Goal: Check status: Check status

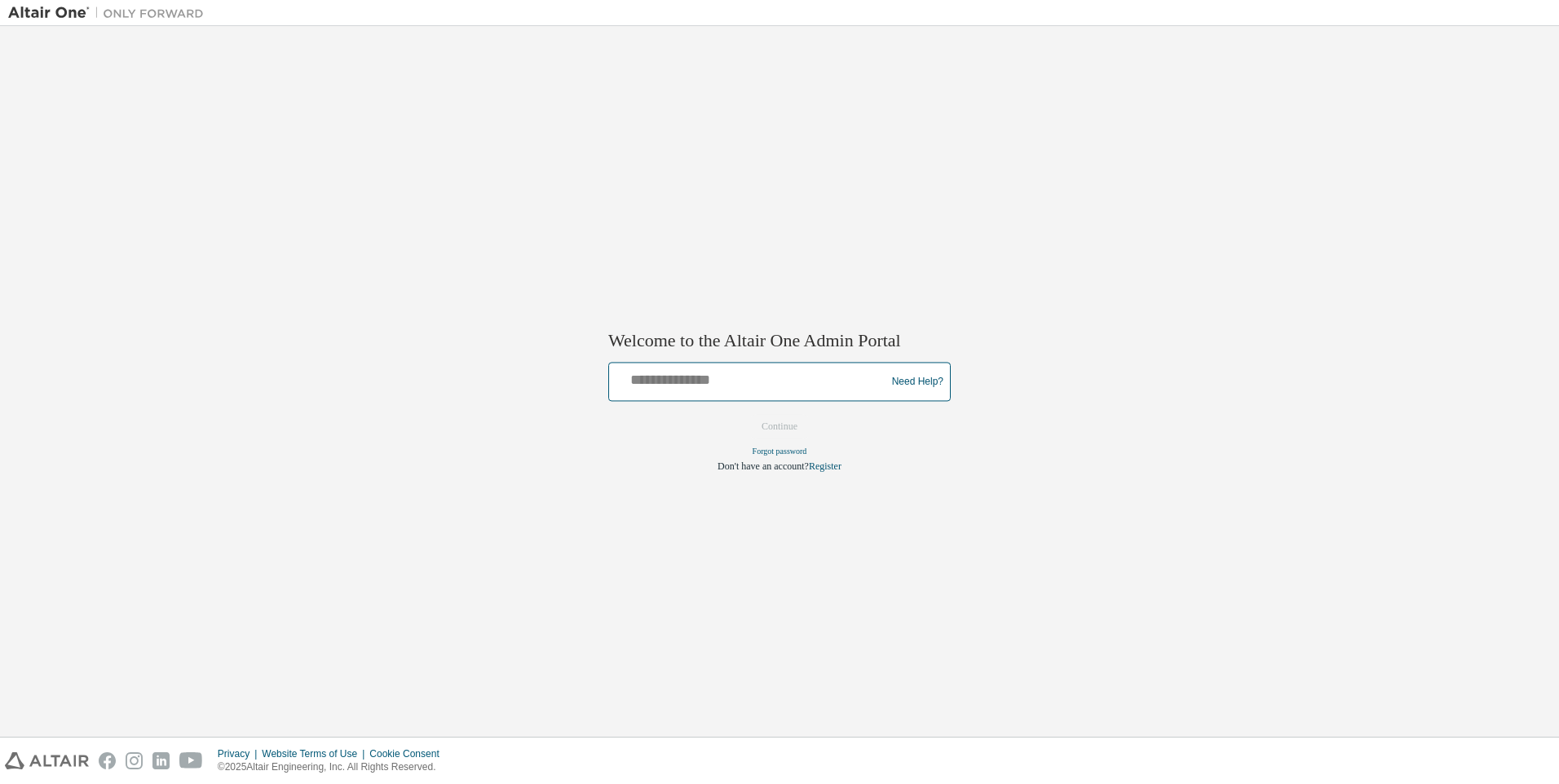
click at [770, 383] on input "text" at bounding box center [750, 378] width 268 height 24
type input "**********"
drag, startPoint x: 832, startPoint y: 370, endPoint x: 484, endPoint y: 362, distance: 348.1
click at [484, 362] on div "**********" at bounding box center [779, 381] width 1542 height 694
click at [798, 363] on div "**********" at bounding box center [779, 382] width 342 height 39
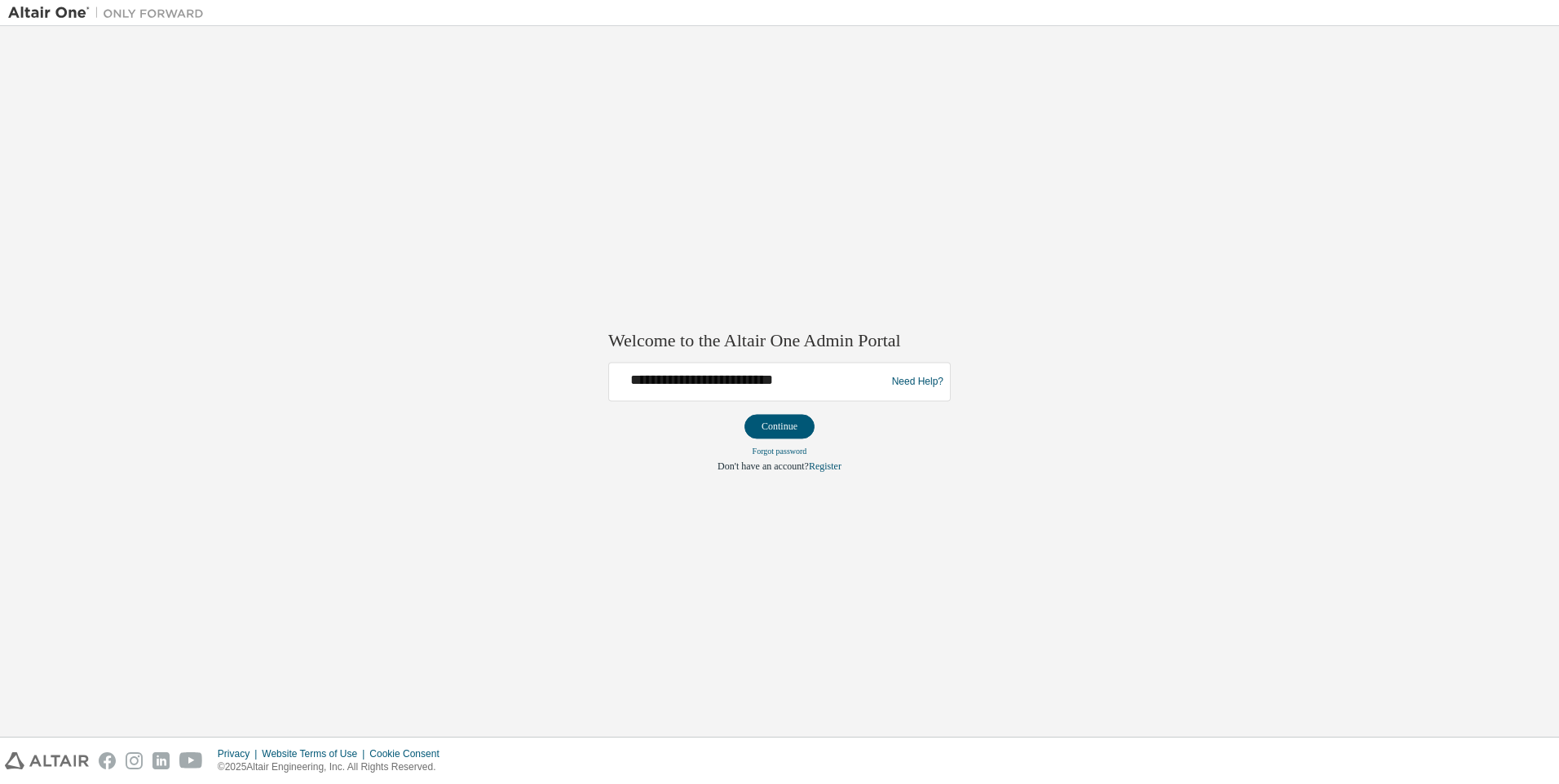
click at [801, 364] on div "**********" at bounding box center [779, 382] width 342 height 39
click at [801, 380] on input "**********" at bounding box center [750, 378] width 268 height 24
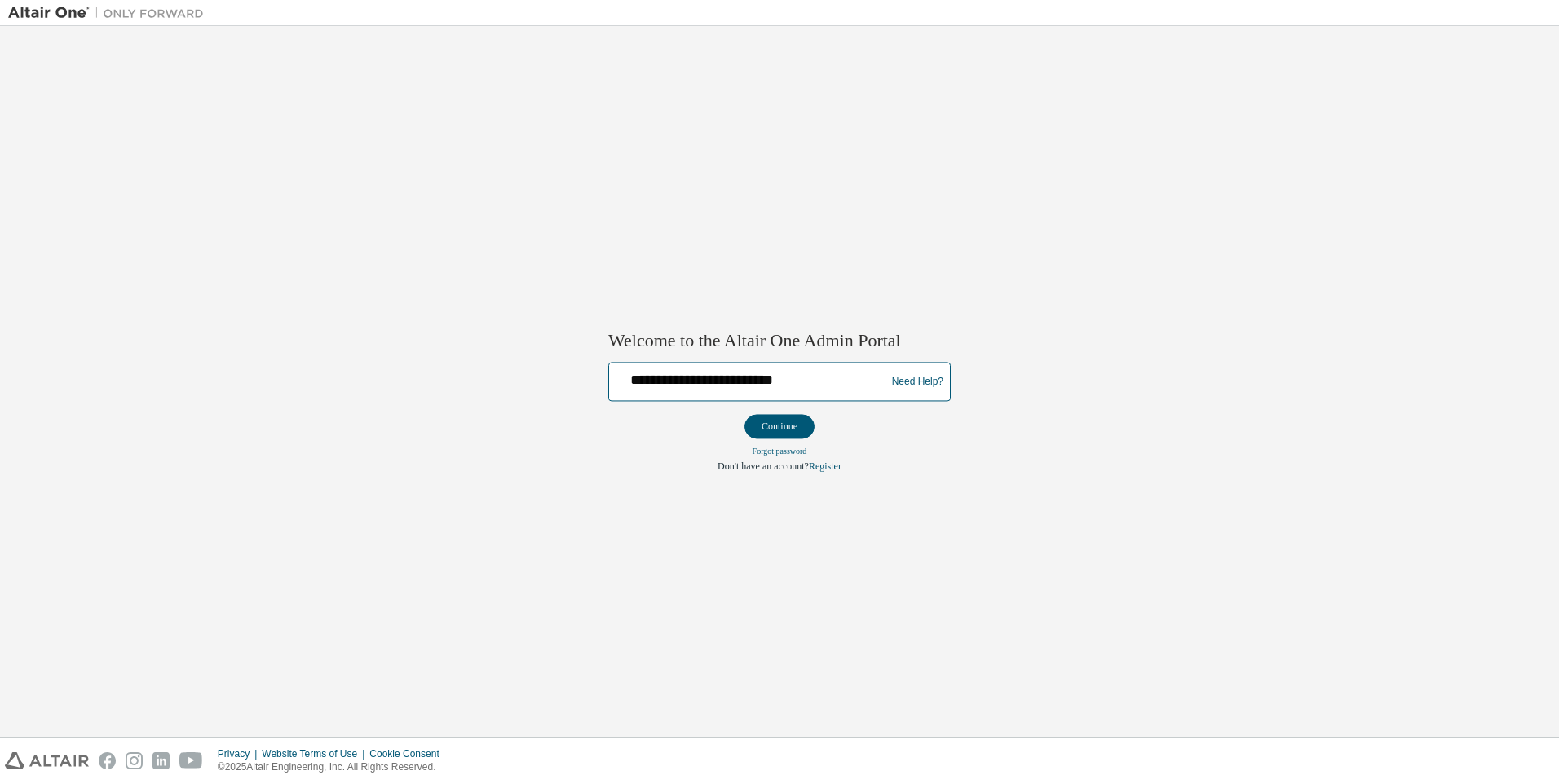
click at [801, 380] on input "**********" at bounding box center [750, 378] width 268 height 24
type input "**********"
click at [807, 427] on button "Continue" at bounding box center [779, 427] width 70 height 25
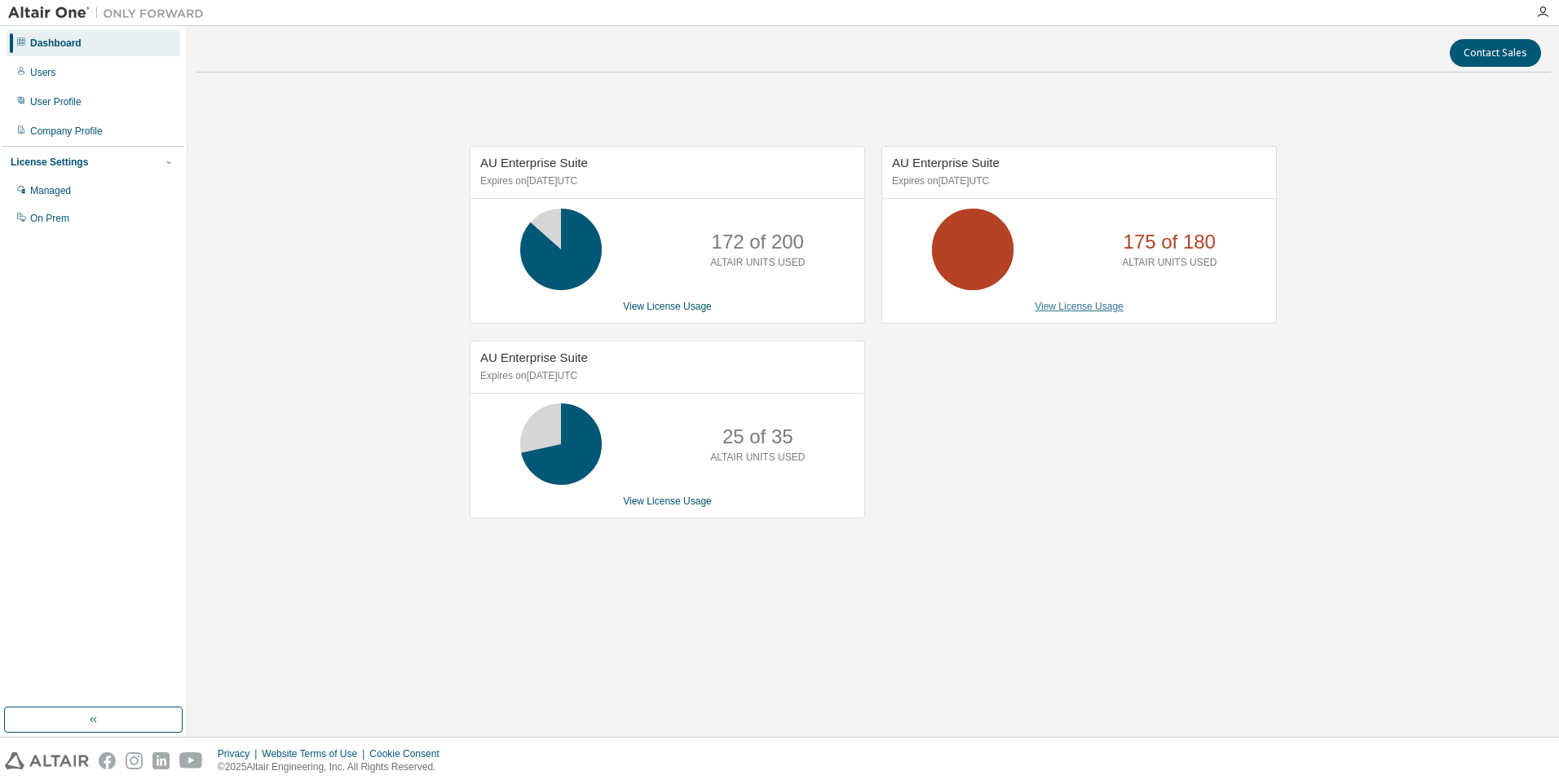
click at [1082, 306] on link "View License Usage" at bounding box center [1079, 306] width 89 height 11
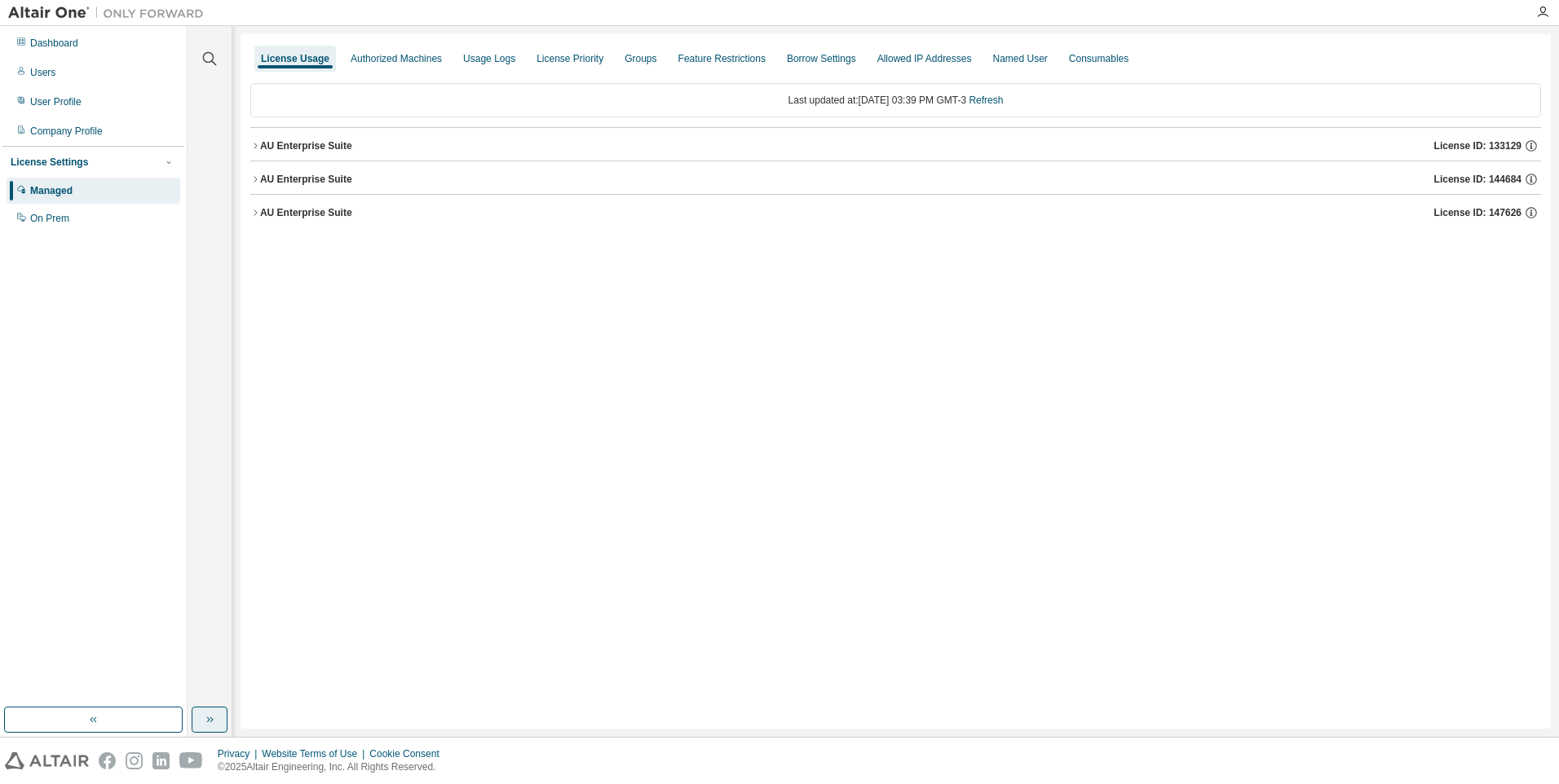
click at [198, 724] on button "button" at bounding box center [209, 720] width 36 height 26
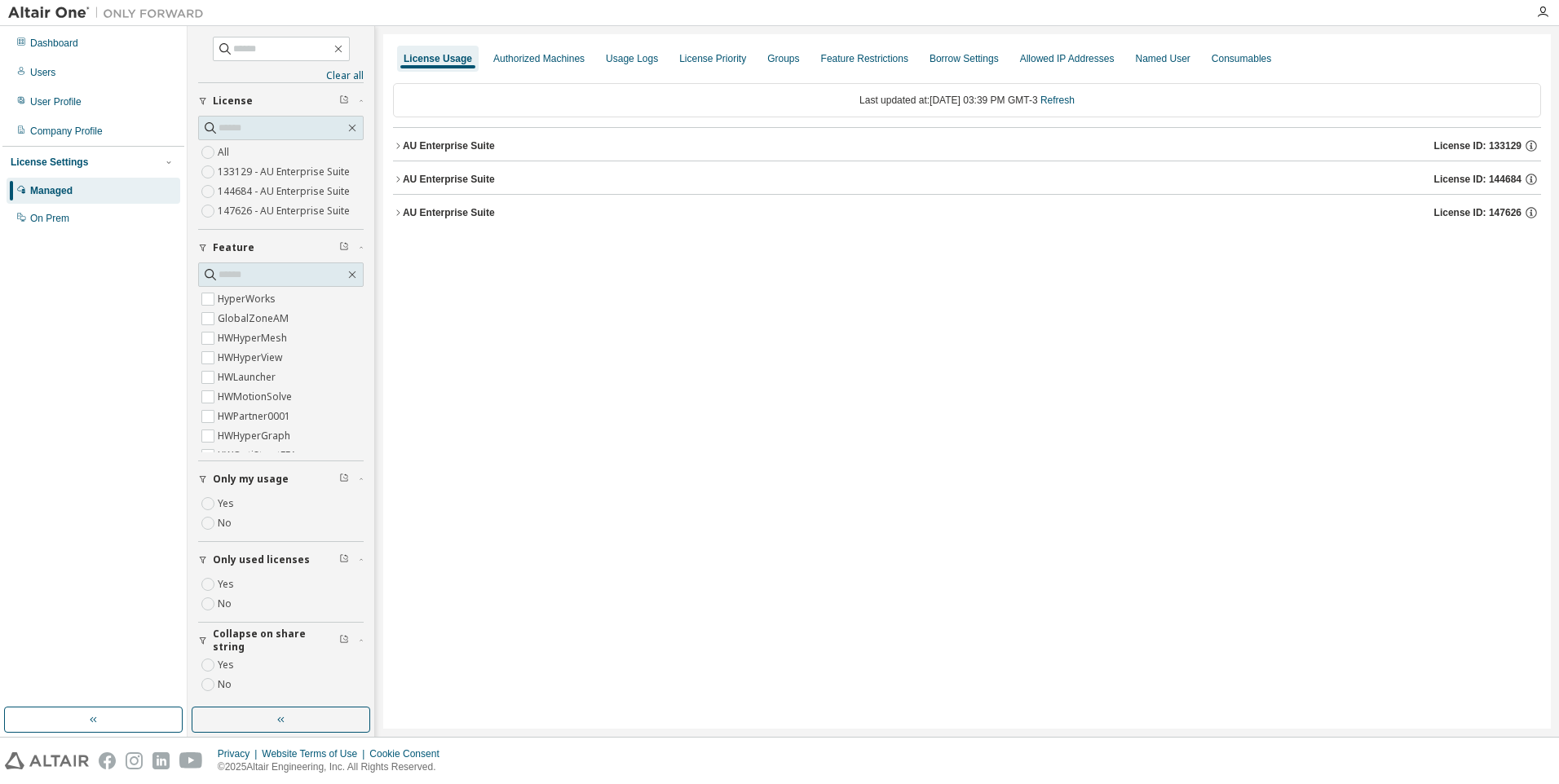
click at [401, 143] on icon "button" at bounding box center [397, 146] width 10 height 10
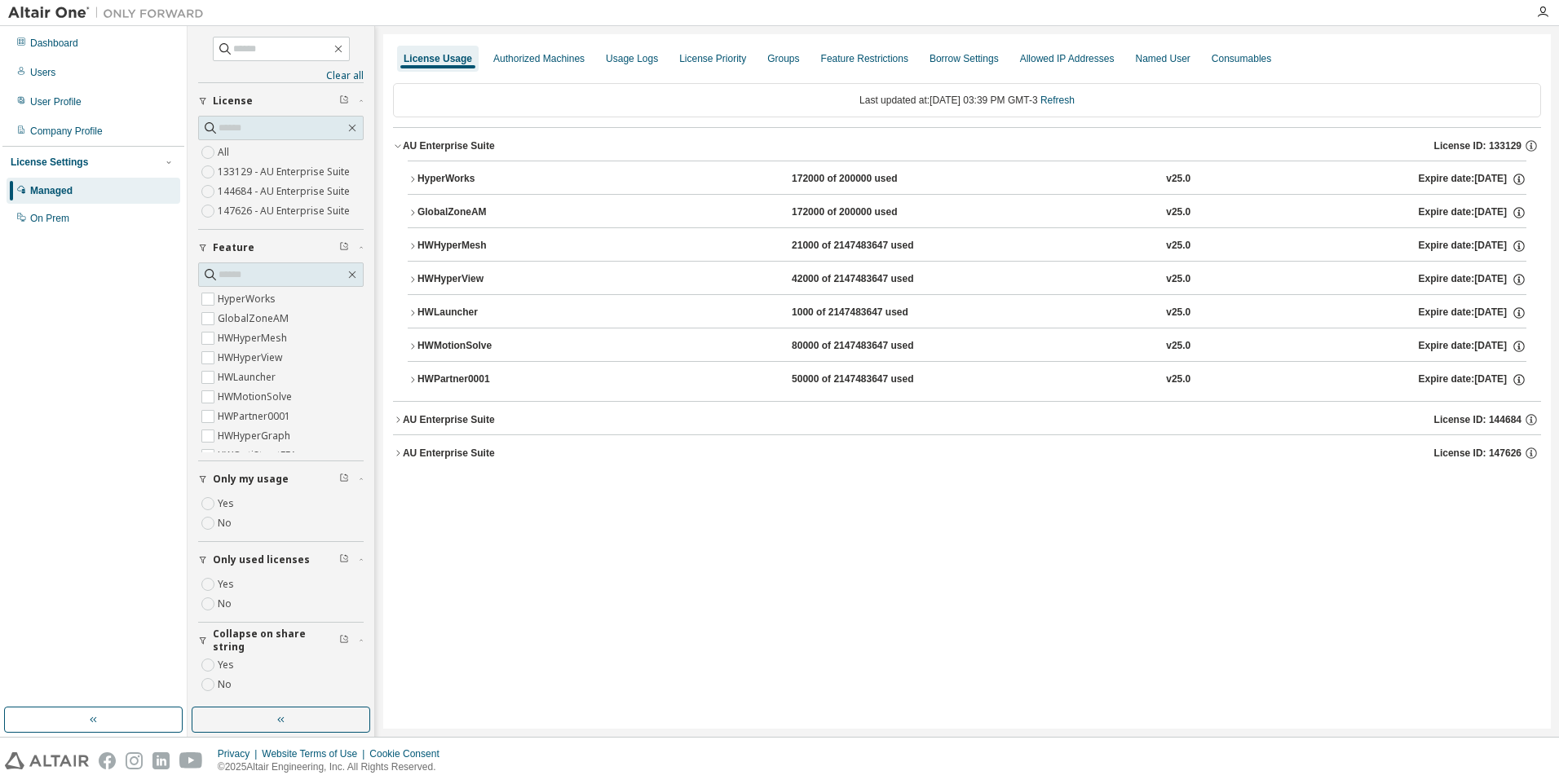
click at [459, 384] on div "HWPartner0001" at bounding box center [491, 379] width 146 height 15
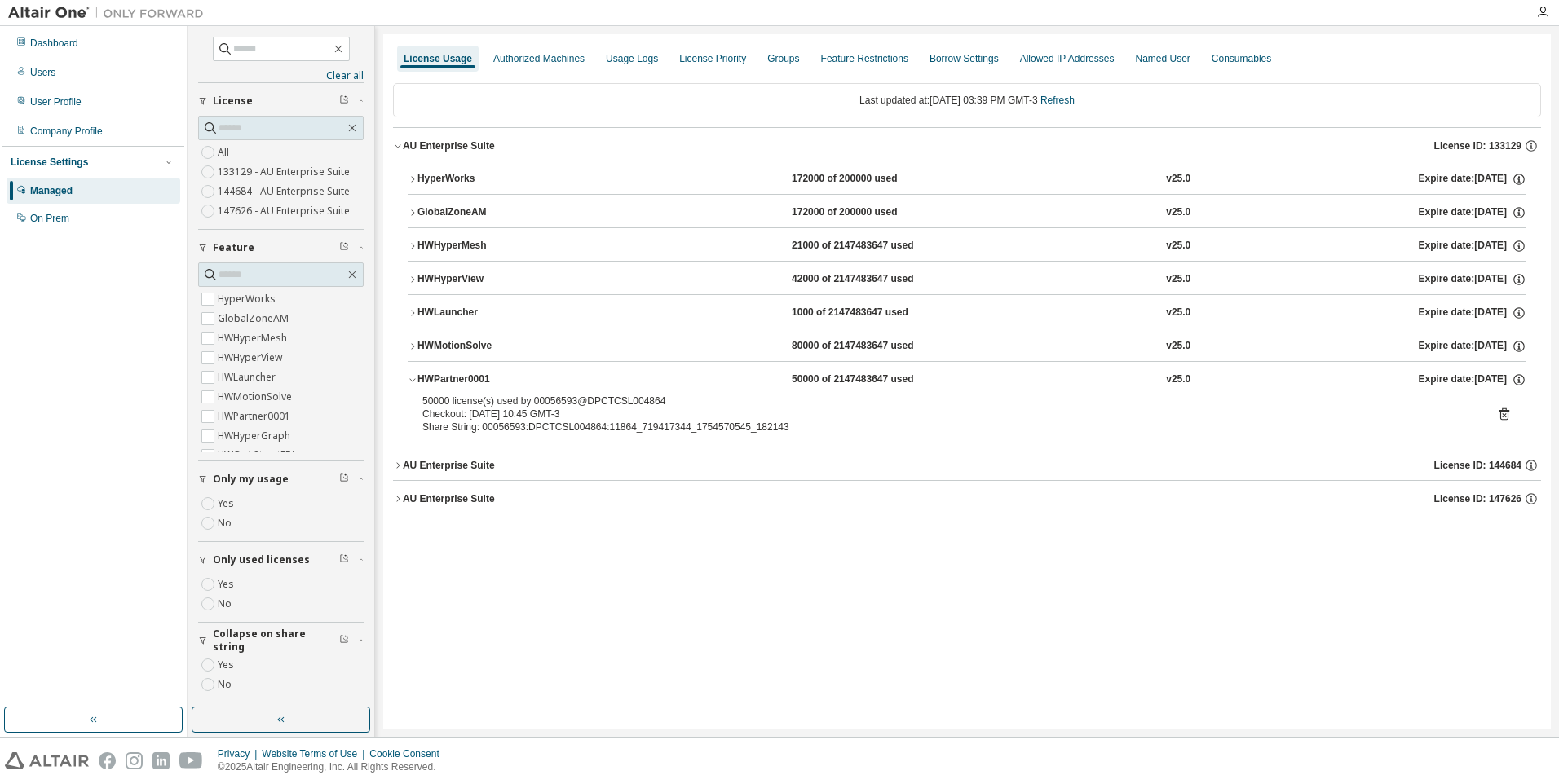
click at [460, 468] on div "AU Enterprise Suite" at bounding box center [448, 465] width 92 height 13
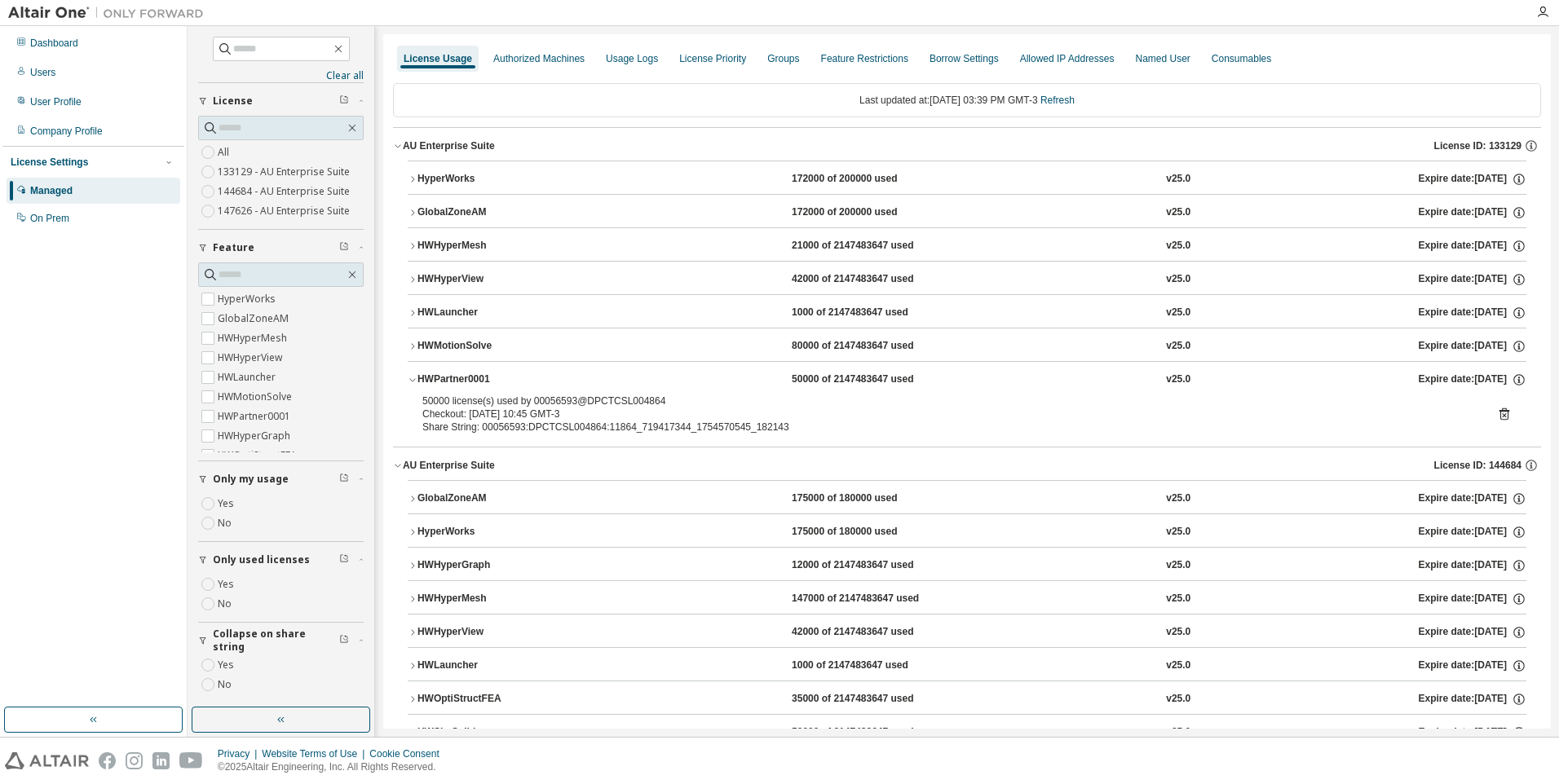
scroll to position [81, 0]
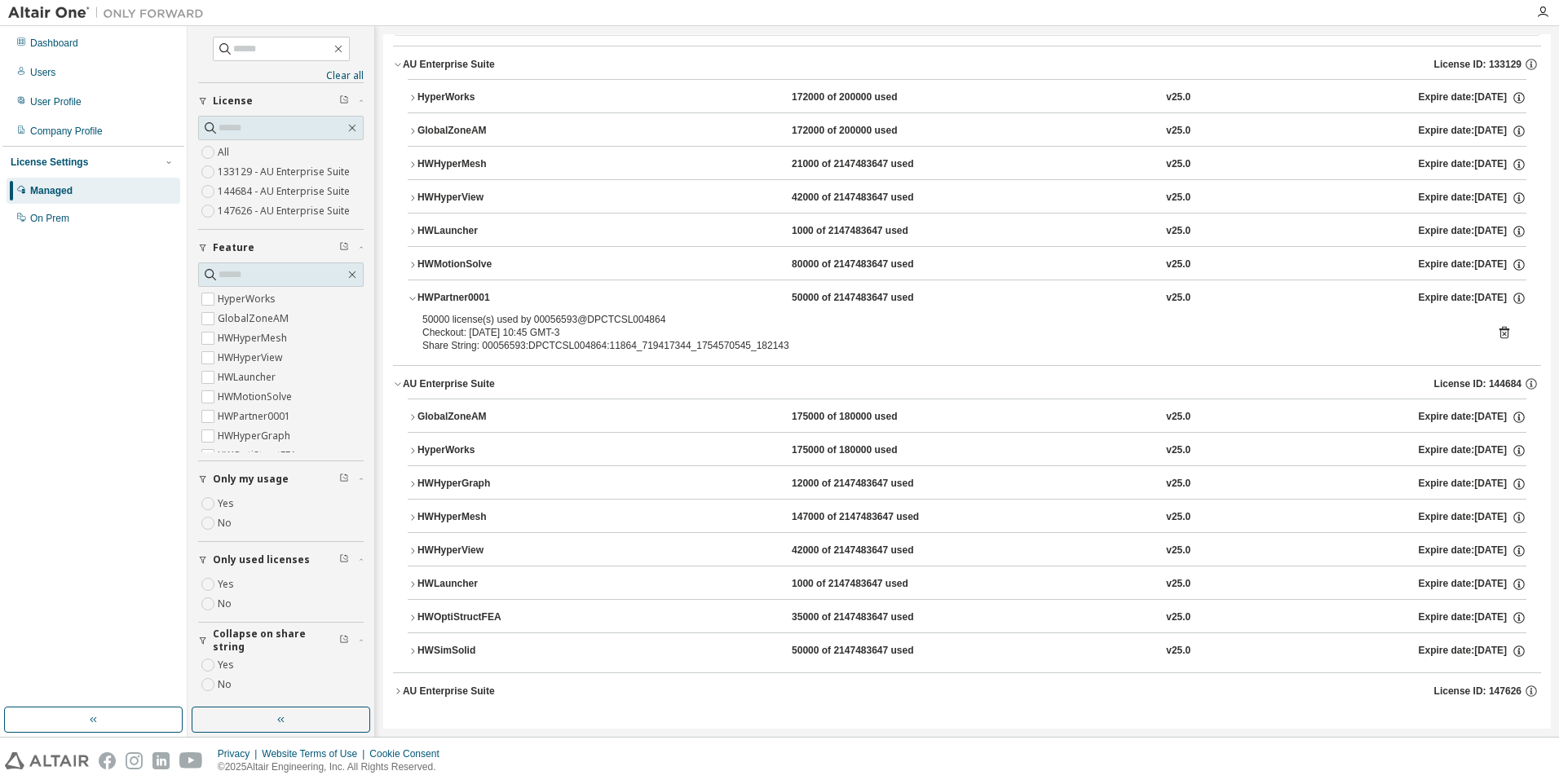
click at [468, 621] on div "HWOptiStructFEA" at bounding box center [491, 617] width 146 height 15
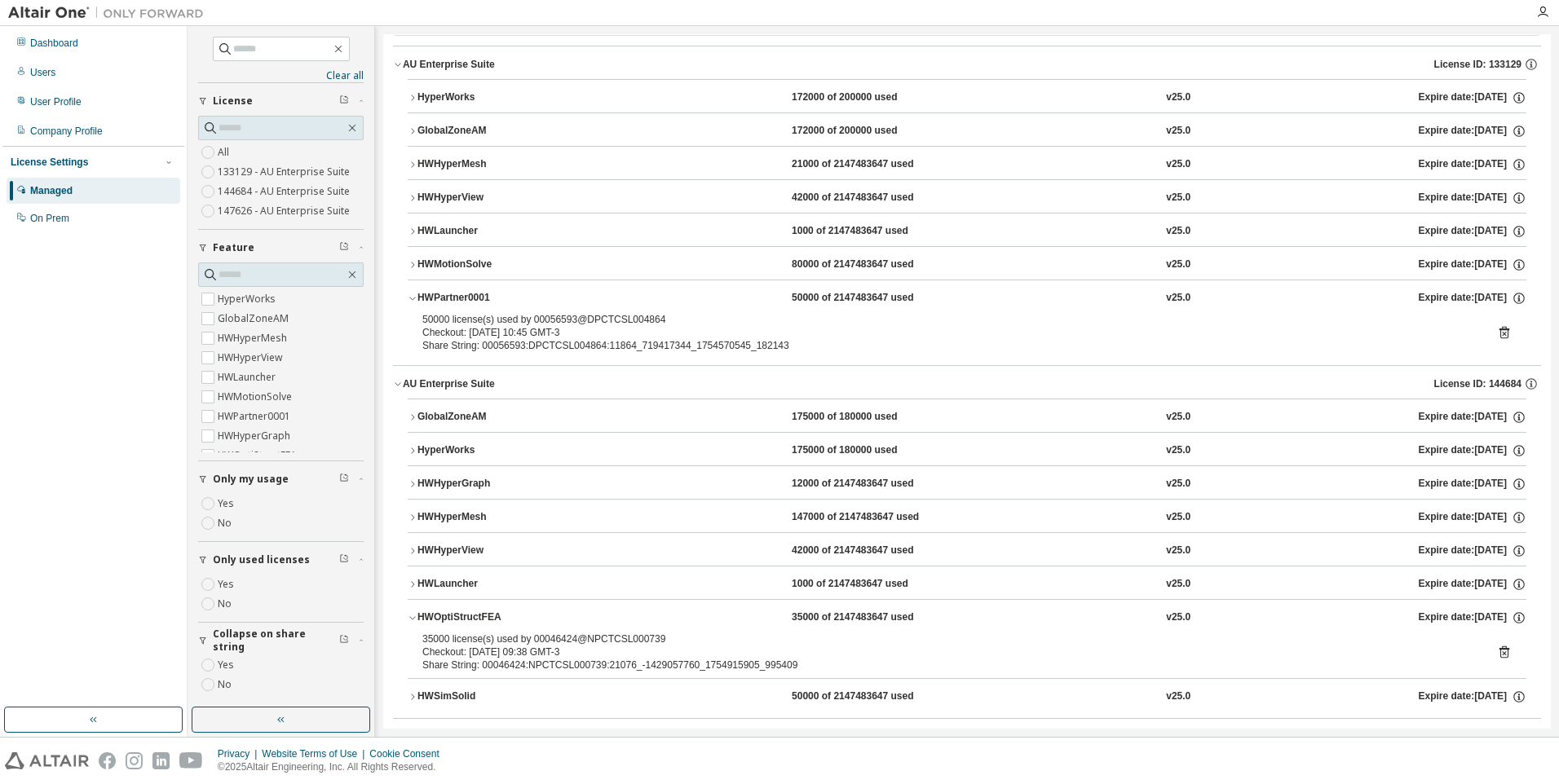
scroll to position [127, 0]
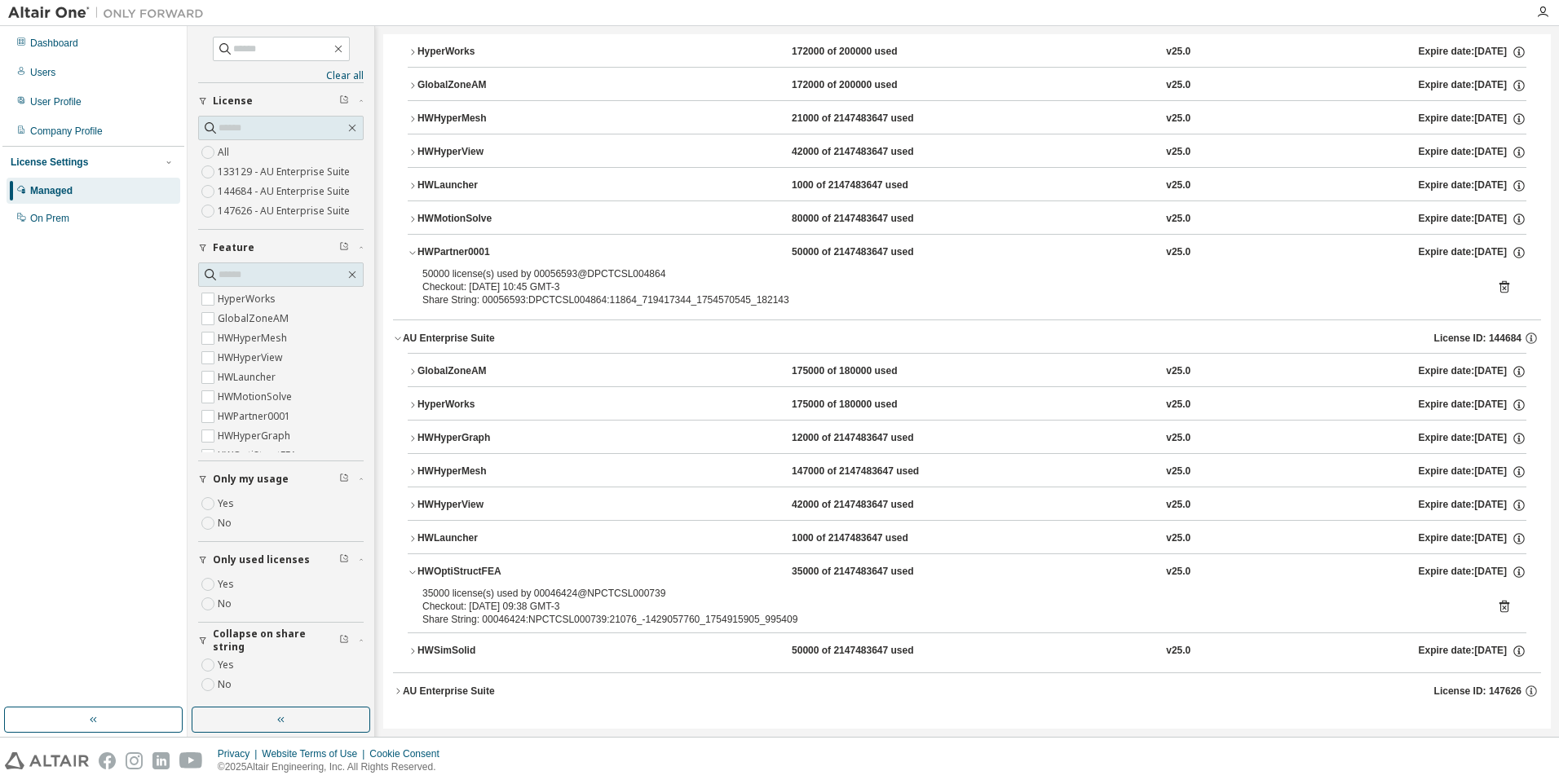
click at [461, 647] on div "HWSimSolid" at bounding box center [491, 651] width 146 height 15
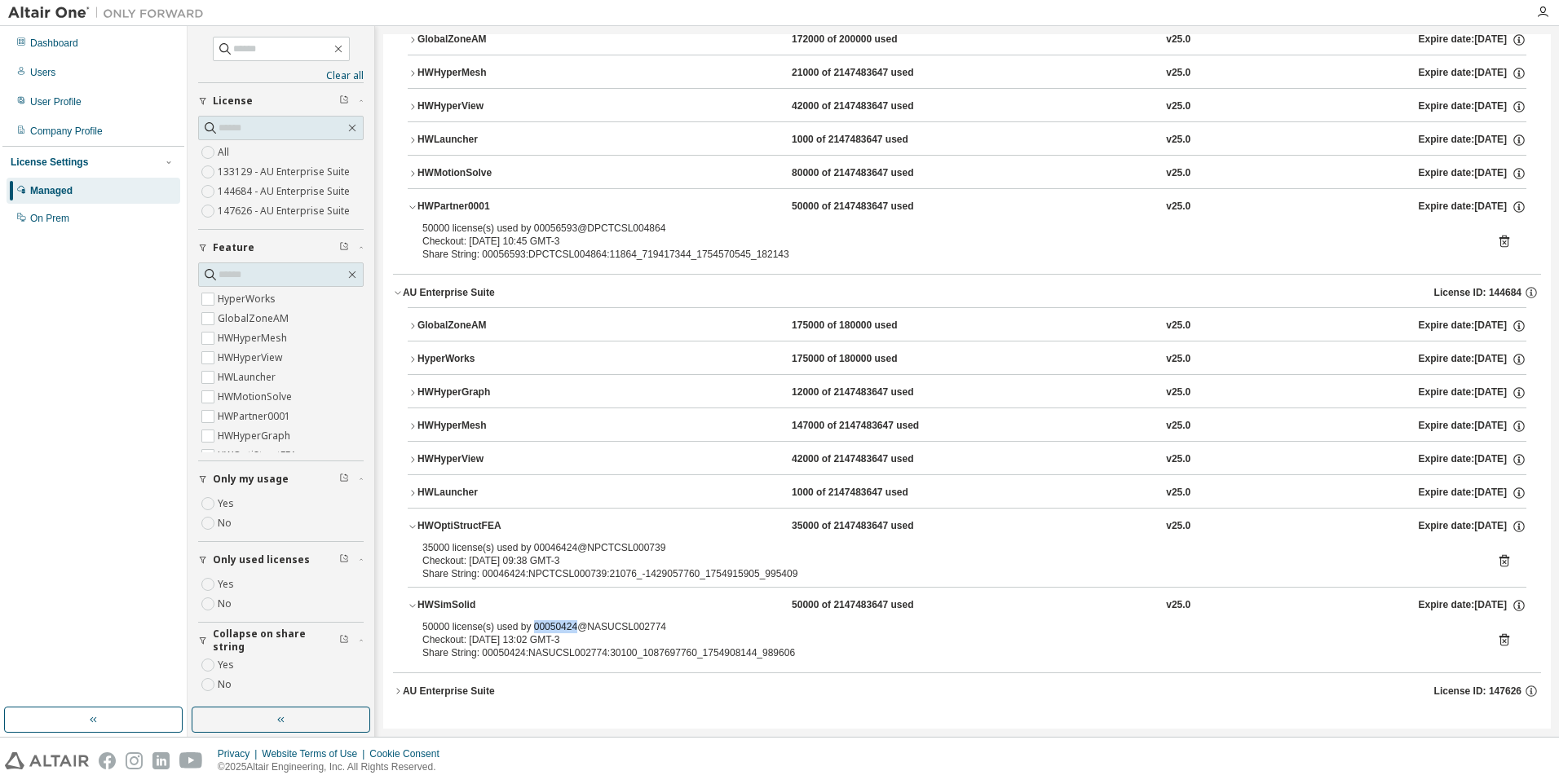
drag, startPoint x: 529, startPoint y: 629, endPoint x: 570, endPoint y: 626, distance: 41.1
click at [570, 626] on div "50000 license(s) used by 00050424@NASUCSL002774" at bounding box center [948, 626] width 1050 height 13
copy div "00050424"
click at [516, 698] on div "AU Enterprise Suite License ID: 147626" at bounding box center [971, 691] width 1138 height 15
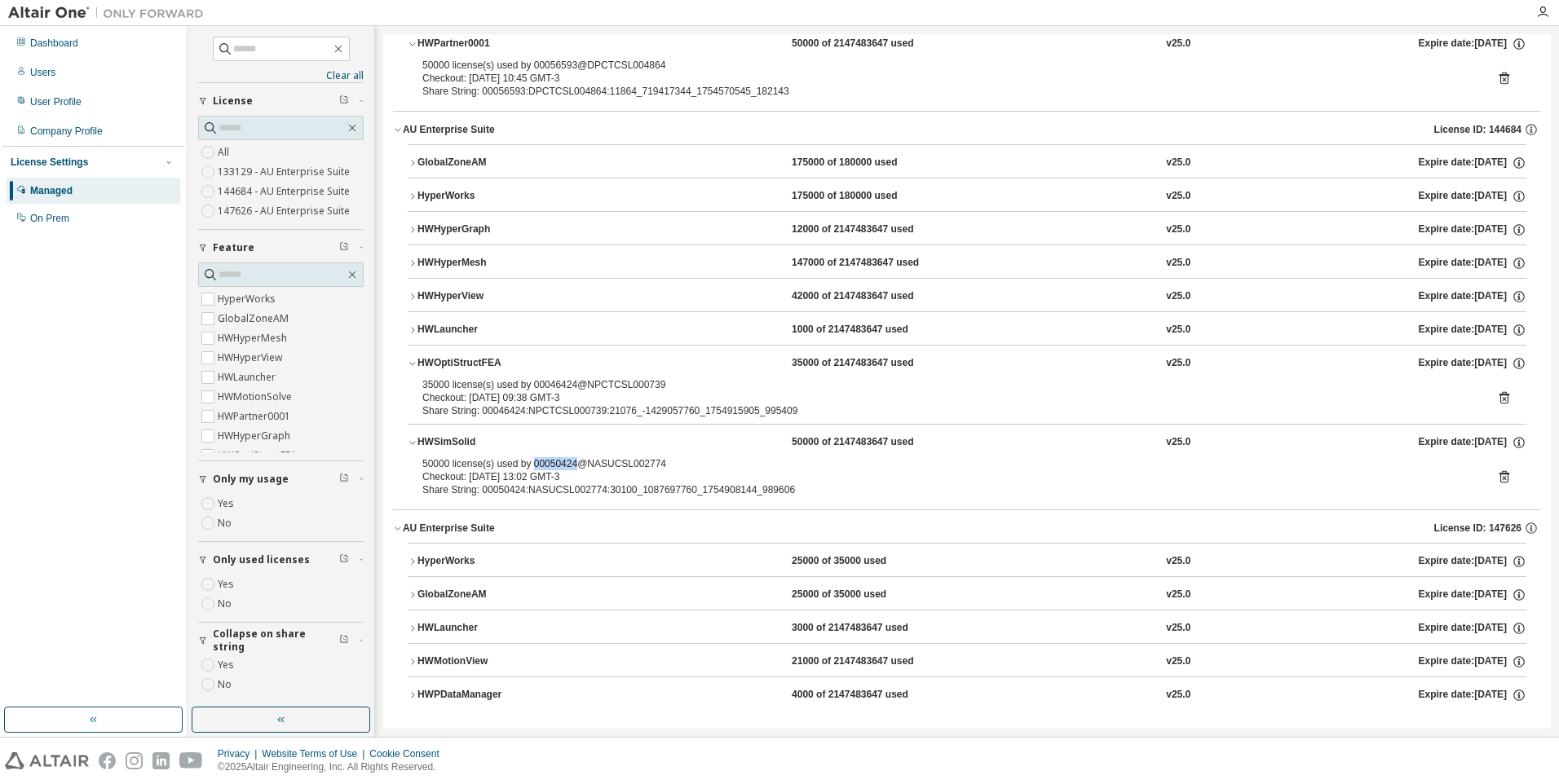
scroll to position [347, 0]
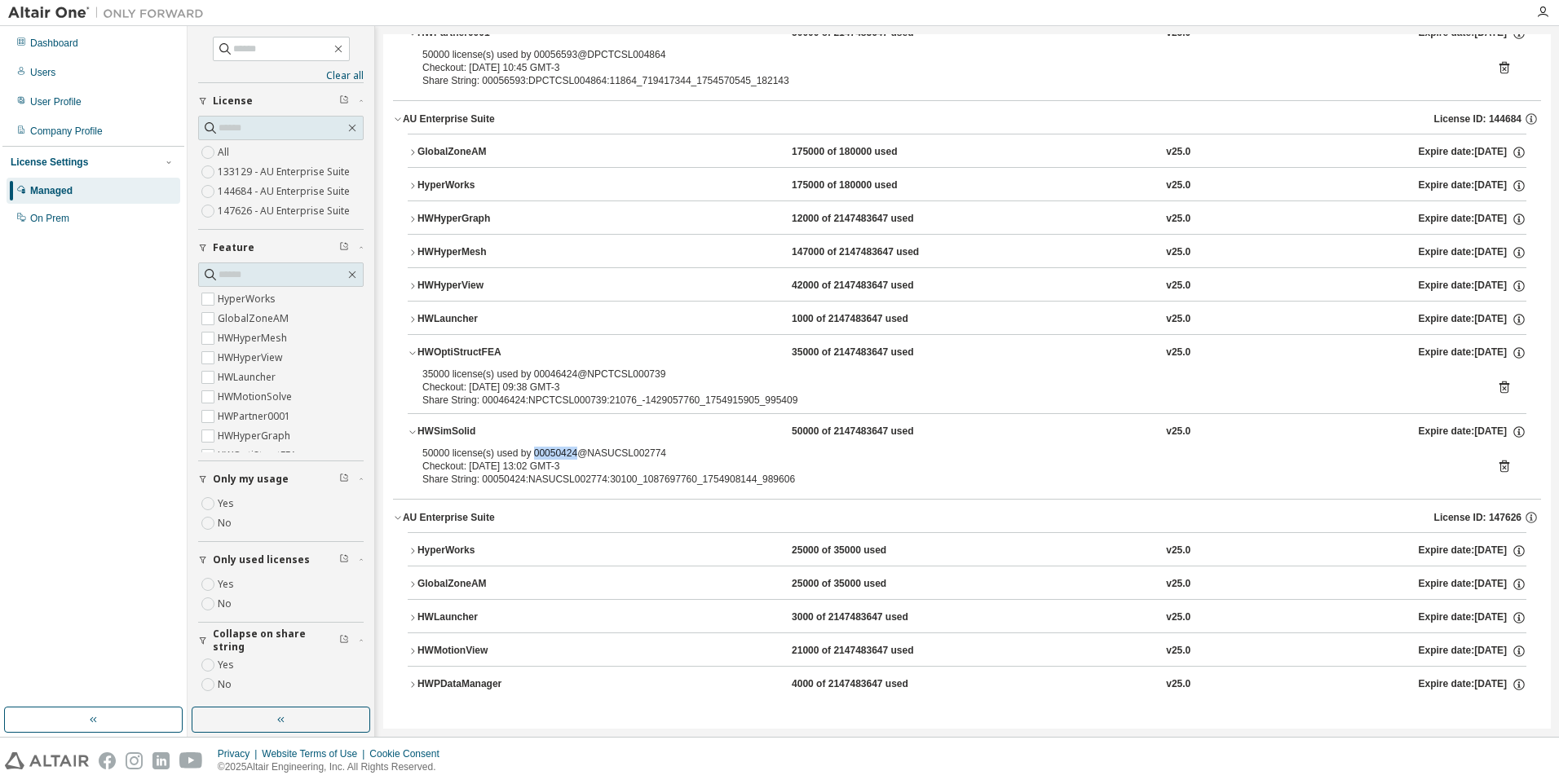
click at [519, 661] on button "HWMotionView 21000 of 2147483647 used v25.0 Expire date: 2025-08-28" at bounding box center [967, 651] width 1119 height 36
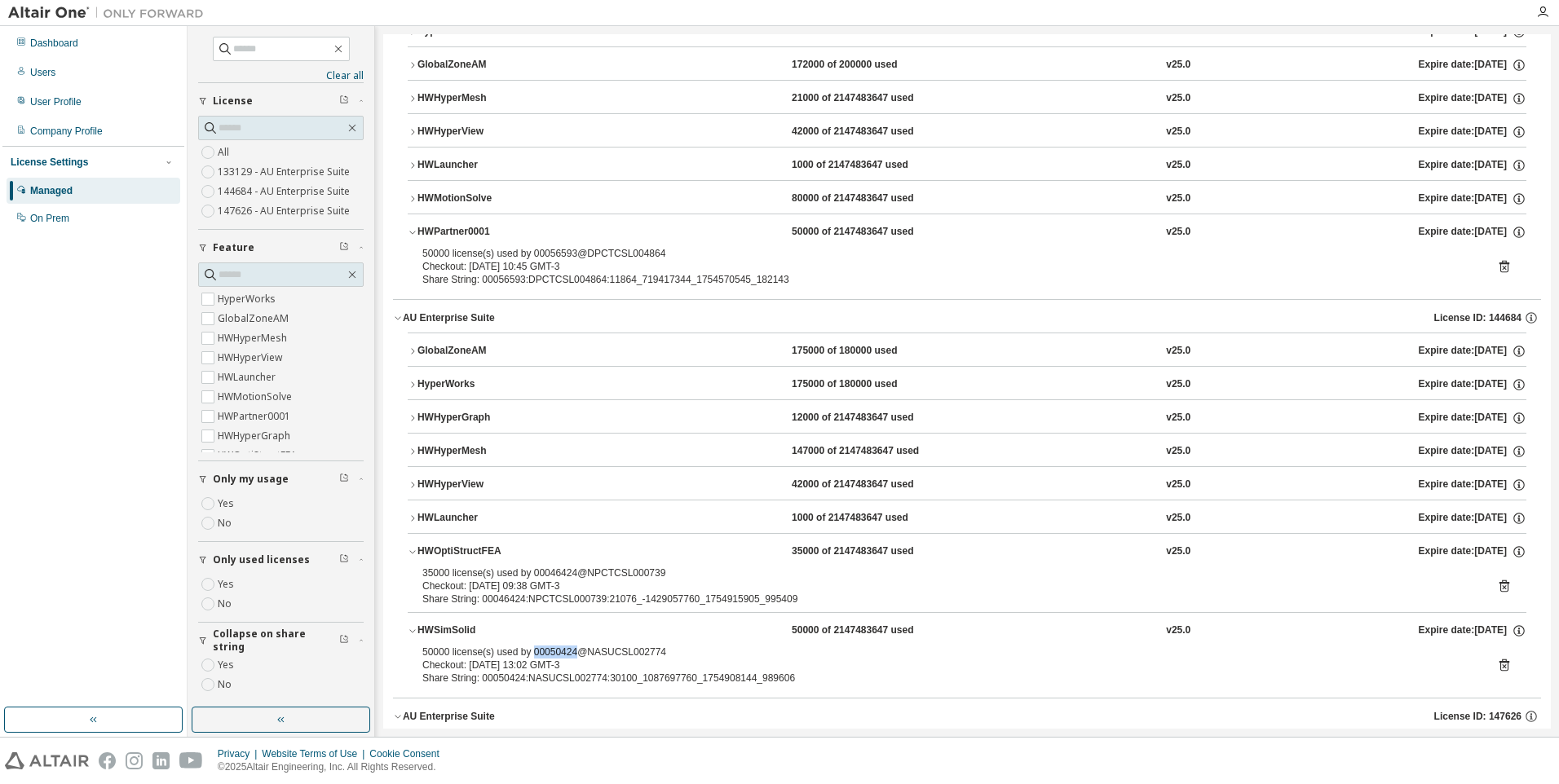
scroll to position [0, 0]
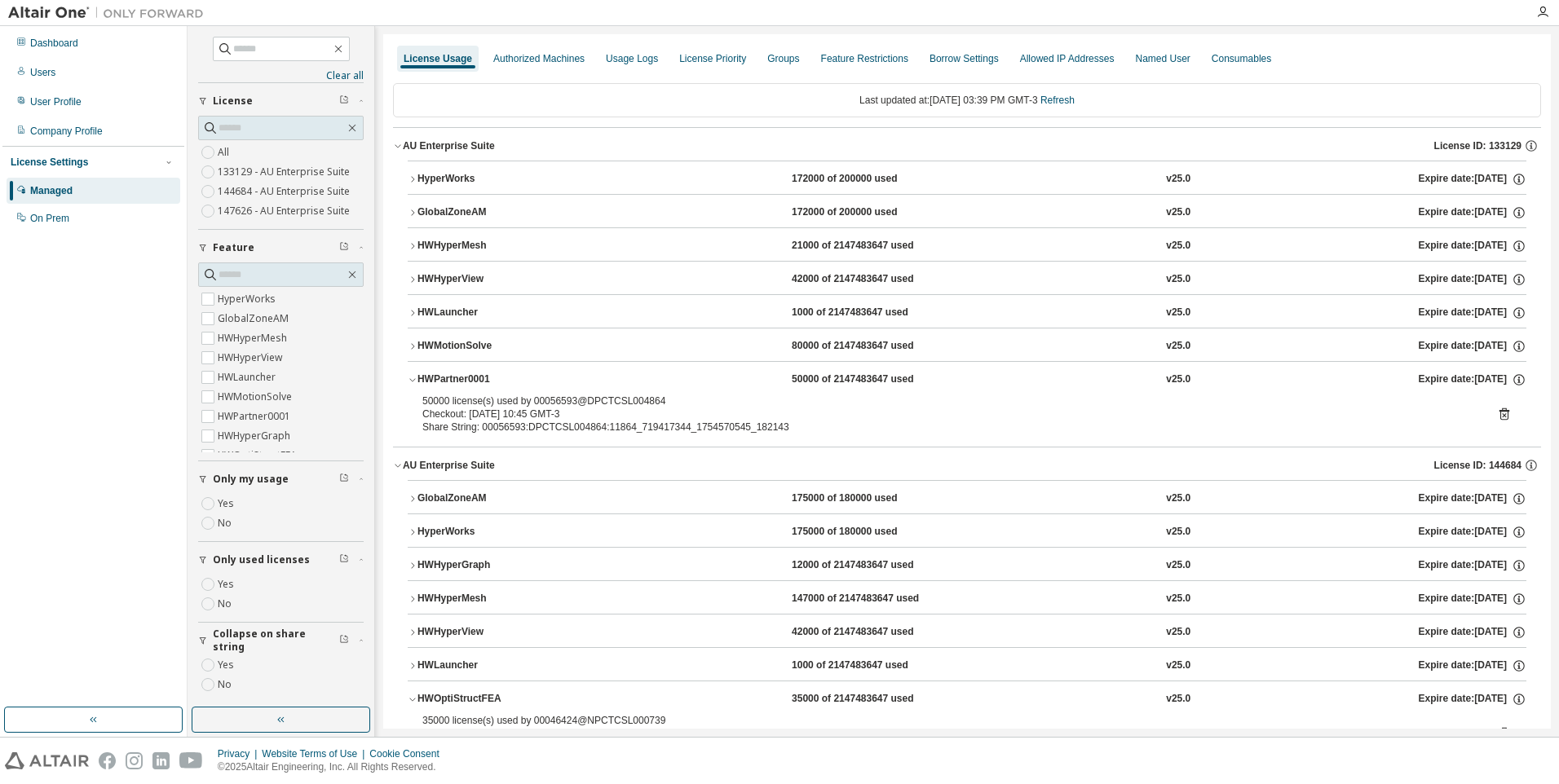
click at [476, 348] on div "HWMotionSolve" at bounding box center [491, 346] width 146 height 15
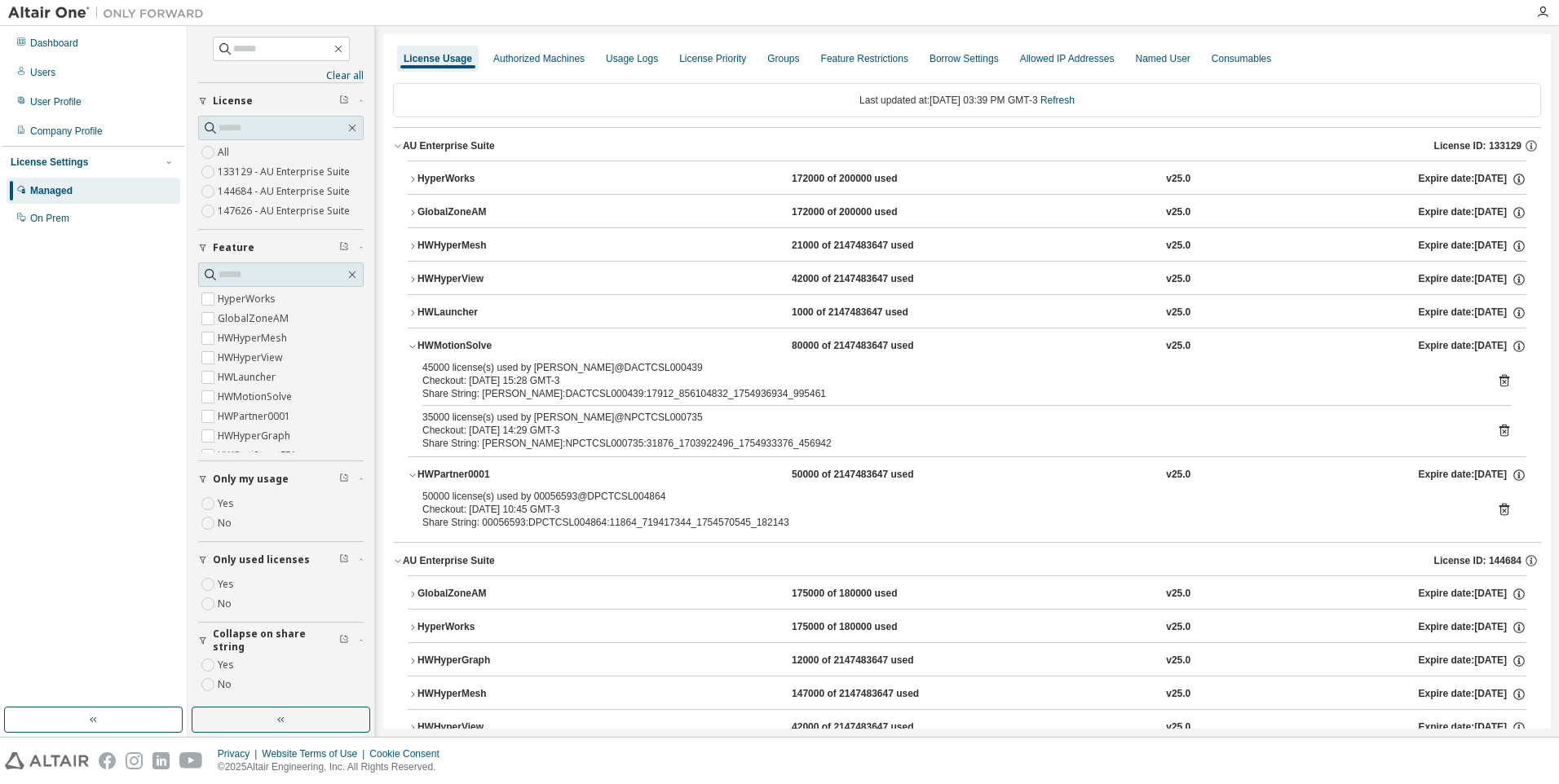
click at [470, 480] on div "HWPartner0001" at bounding box center [491, 474] width 146 height 15
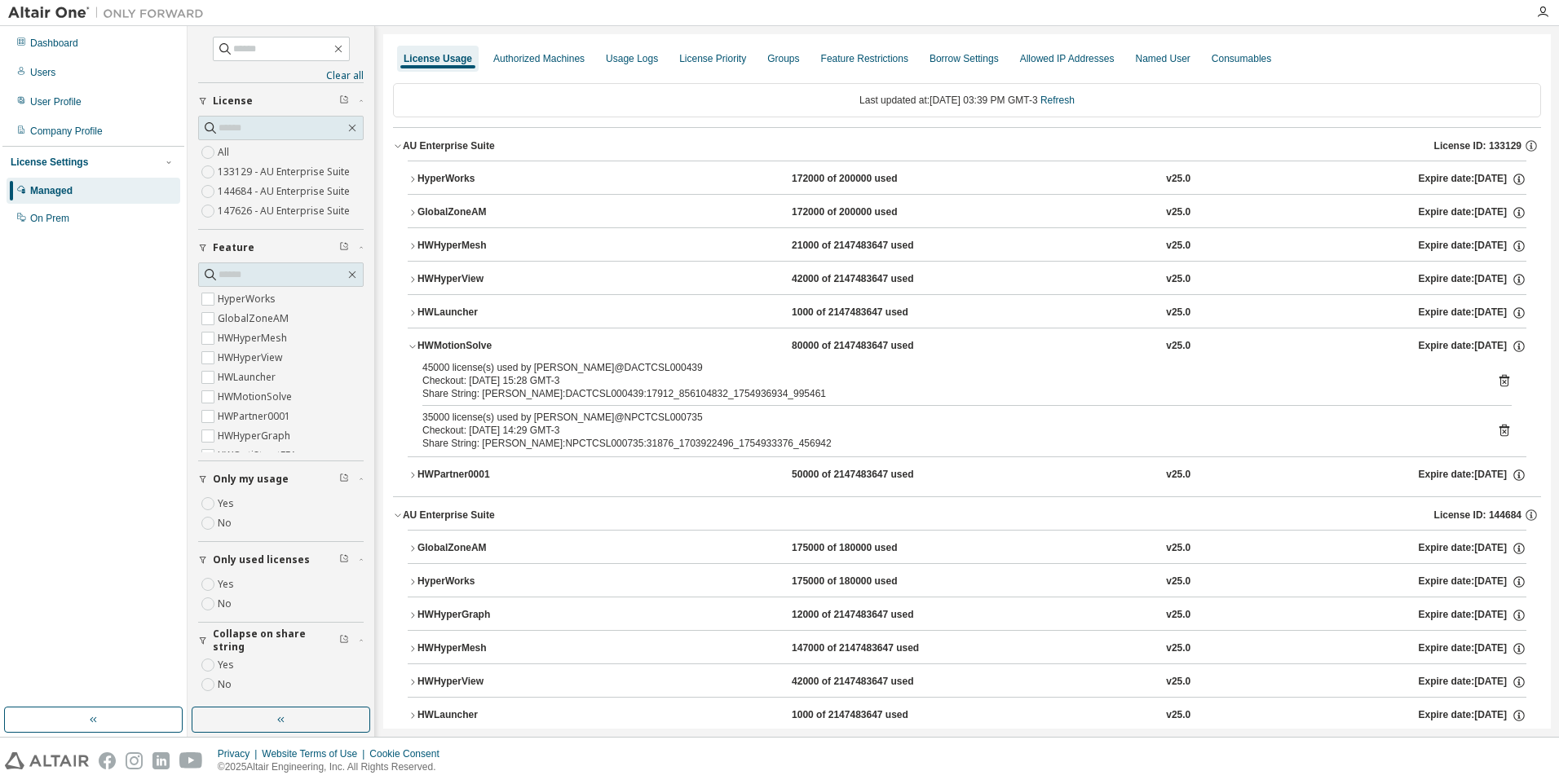
scroll to position [244, 0]
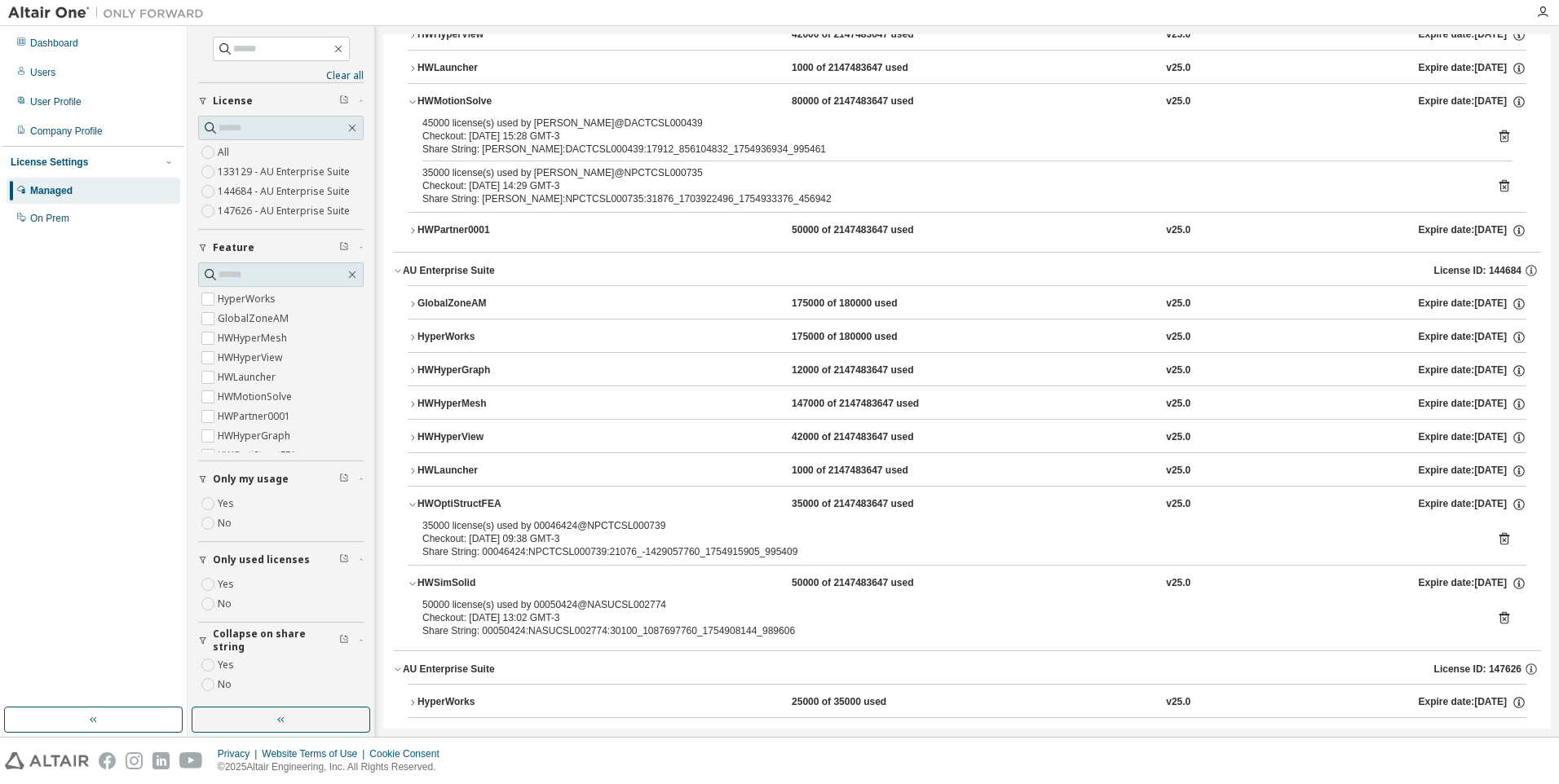
click at [1499, 616] on icon at bounding box center [1503, 618] width 10 height 12
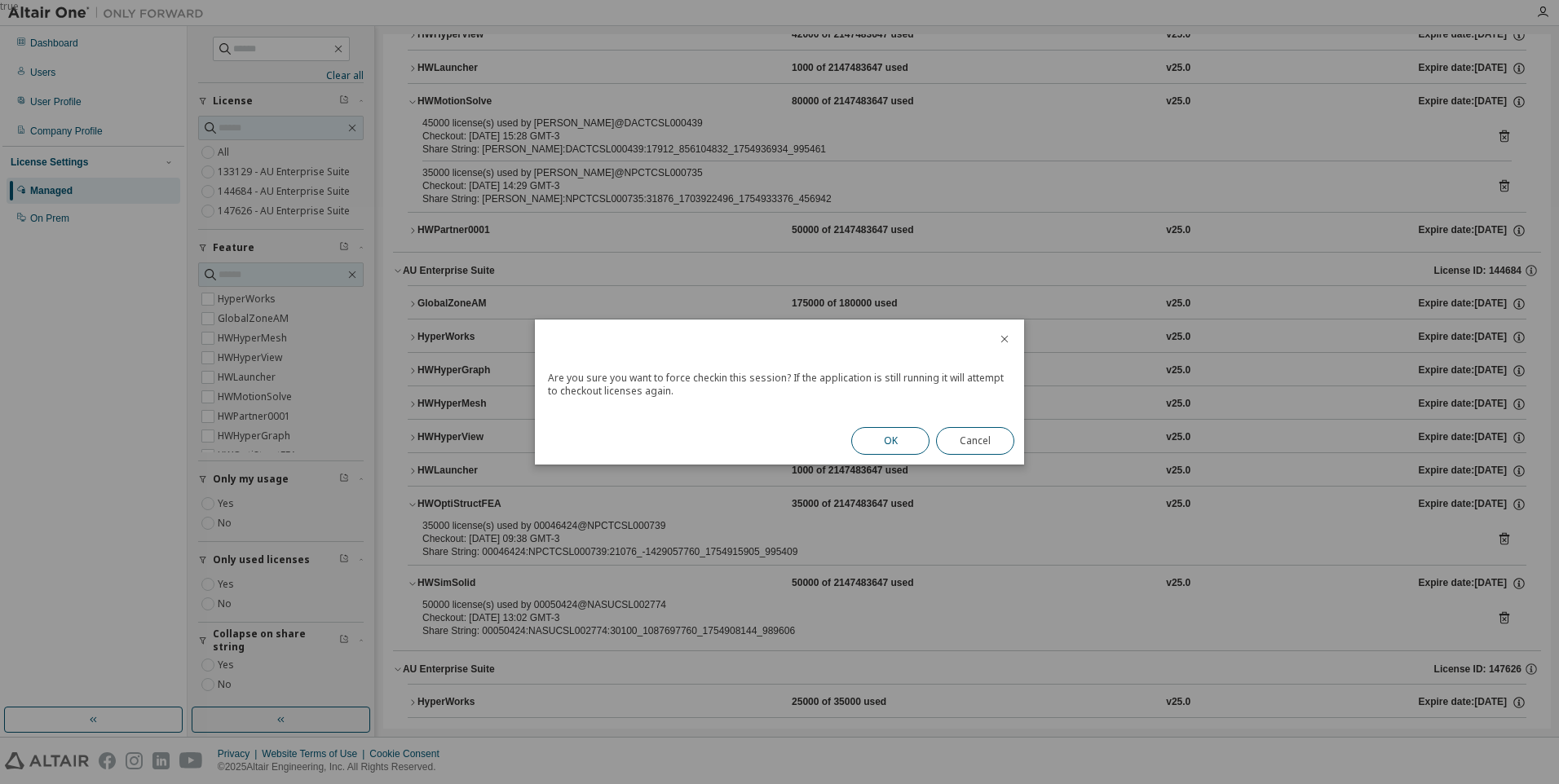
click at [902, 437] on button "OK" at bounding box center [890, 440] width 79 height 27
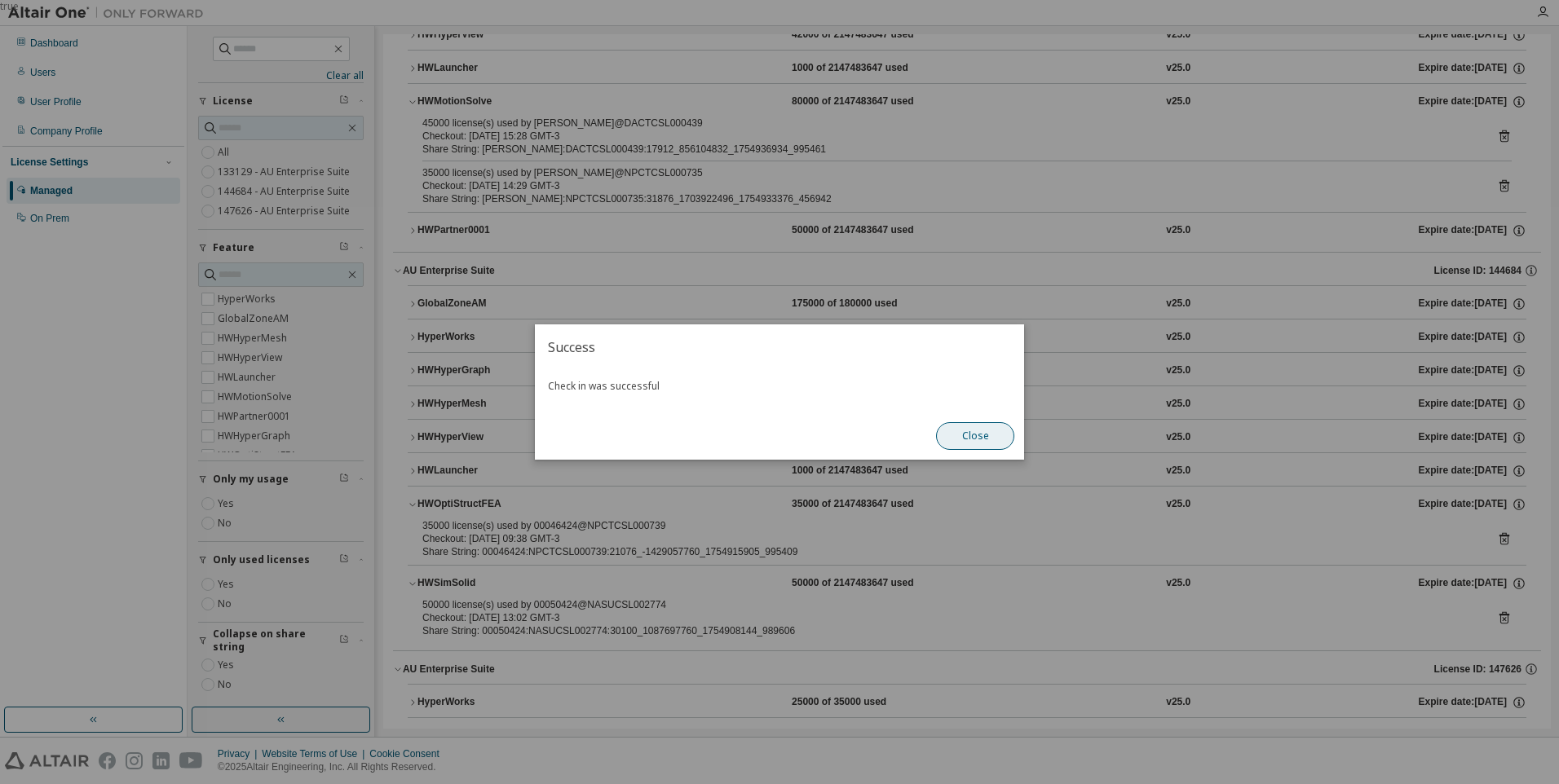
click at [986, 442] on button "Close" at bounding box center [975, 436] width 79 height 27
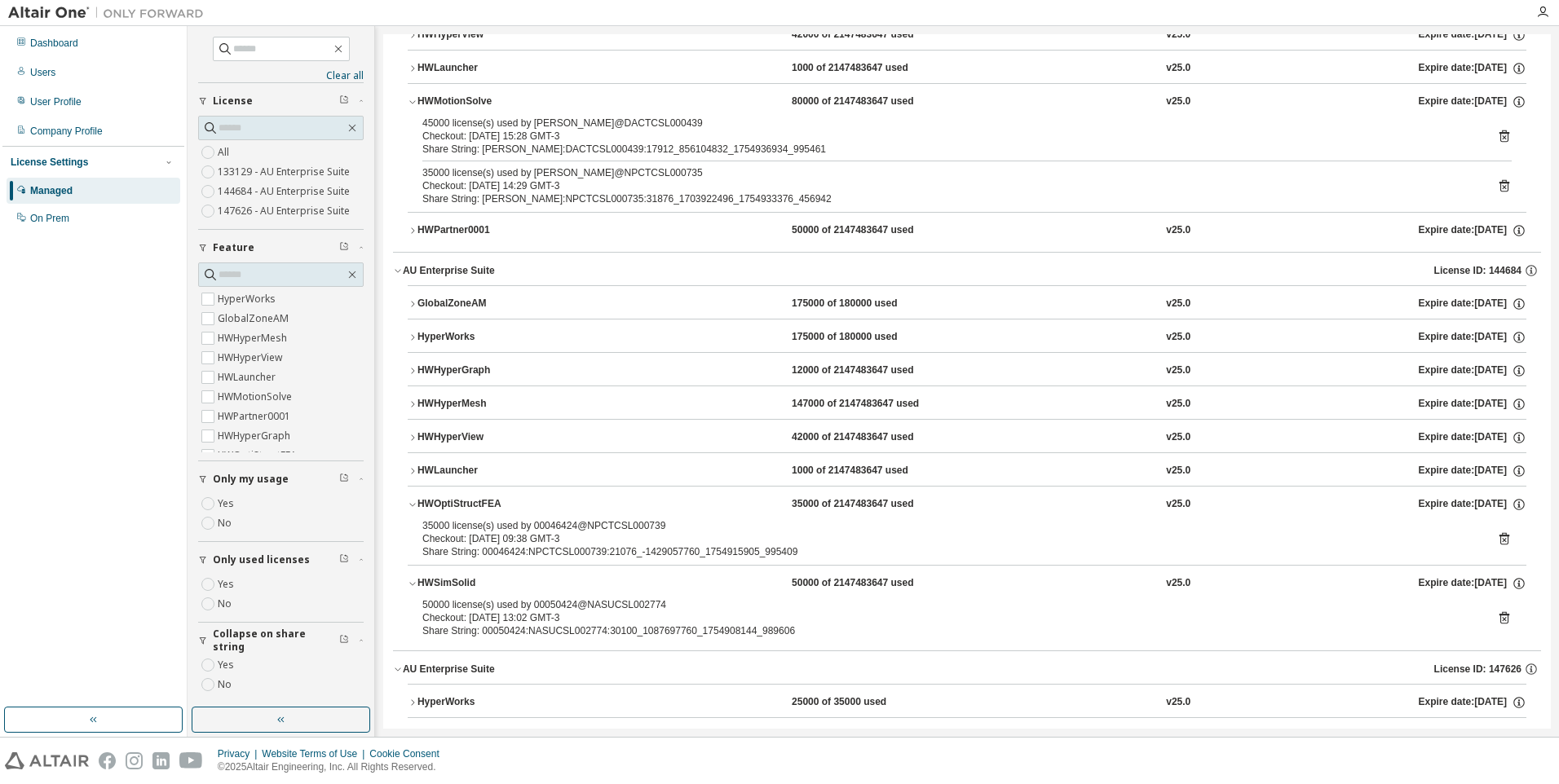
scroll to position [442, 0]
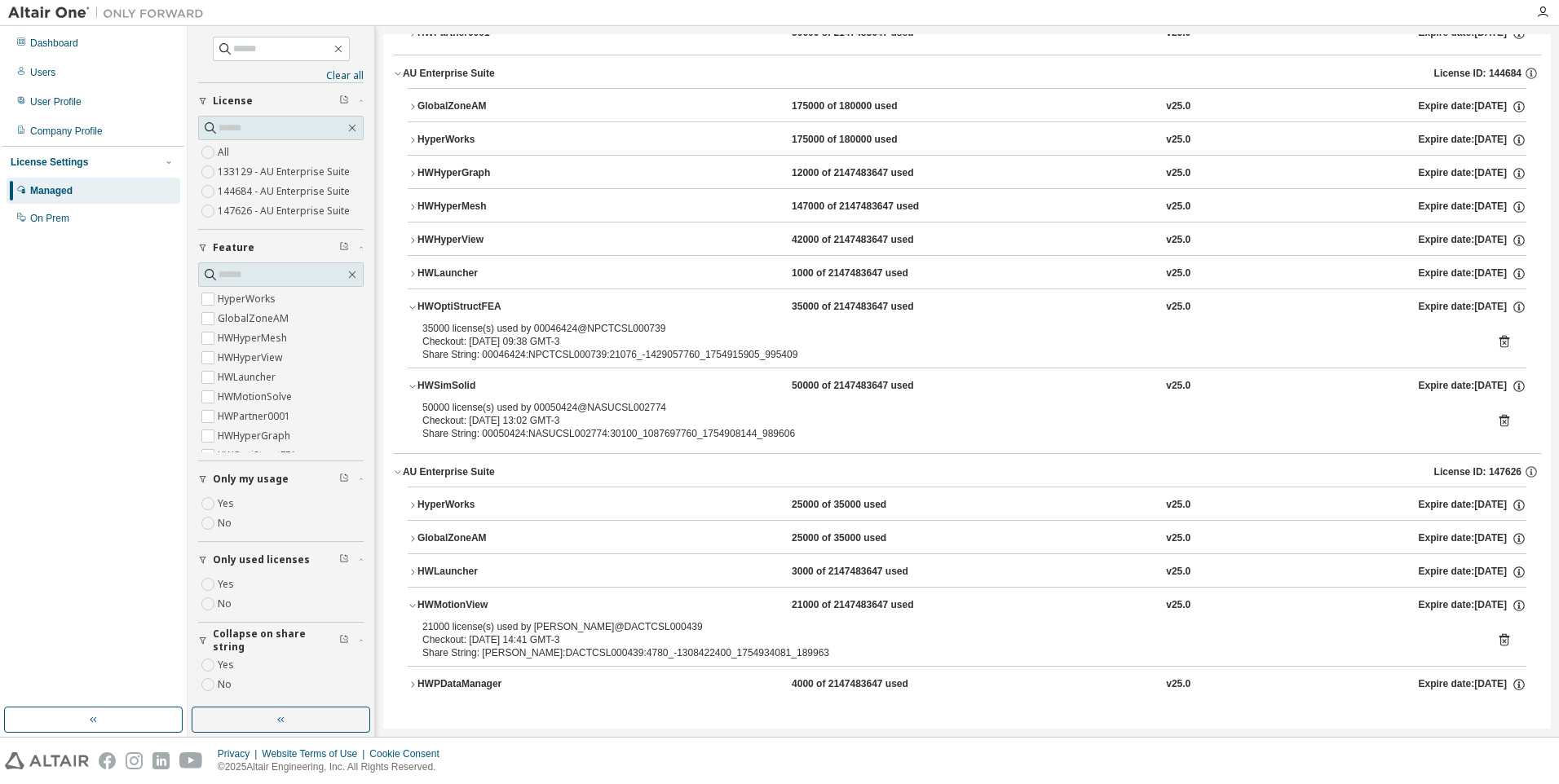
click at [460, 607] on div "HWMotionView" at bounding box center [491, 605] width 146 height 15
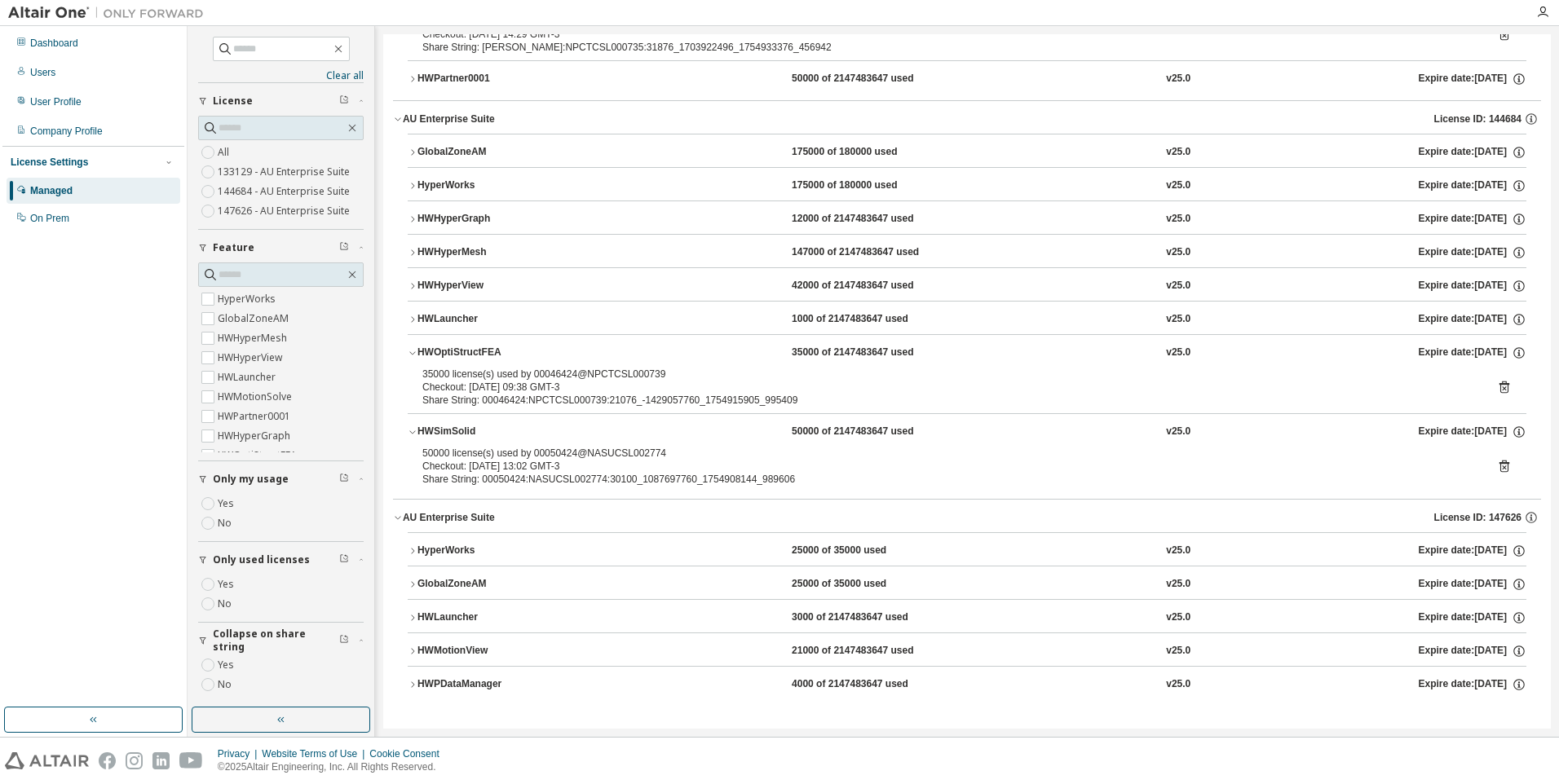
scroll to position [396, 0]
click at [440, 350] on div "HWOptiStructFEA" at bounding box center [491, 353] width 146 height 15
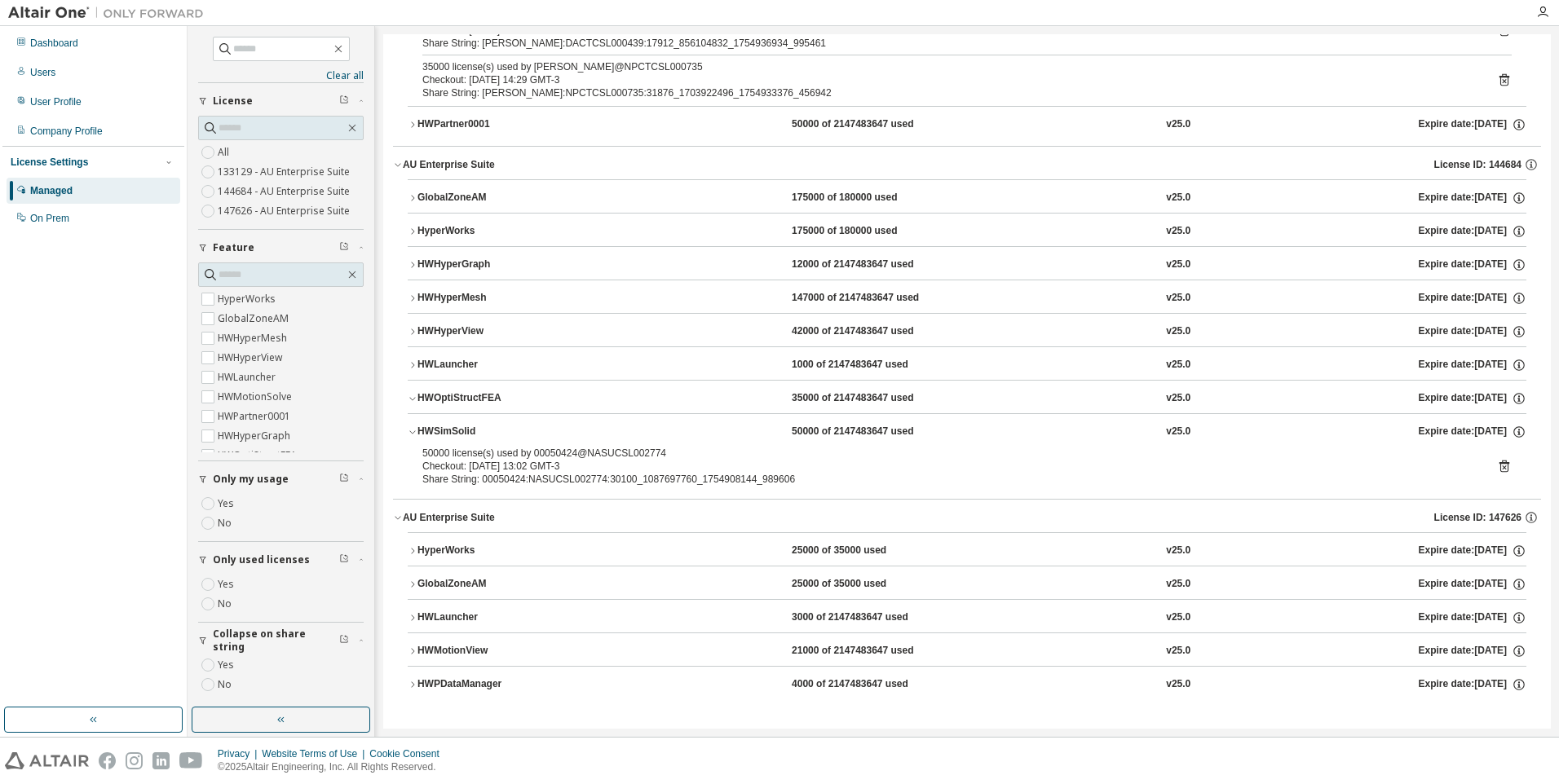
scroll to position [350, 0]
click at [446, 427] on div "HWSimSolid" at bounding box center [491, 431] width 146 height 15
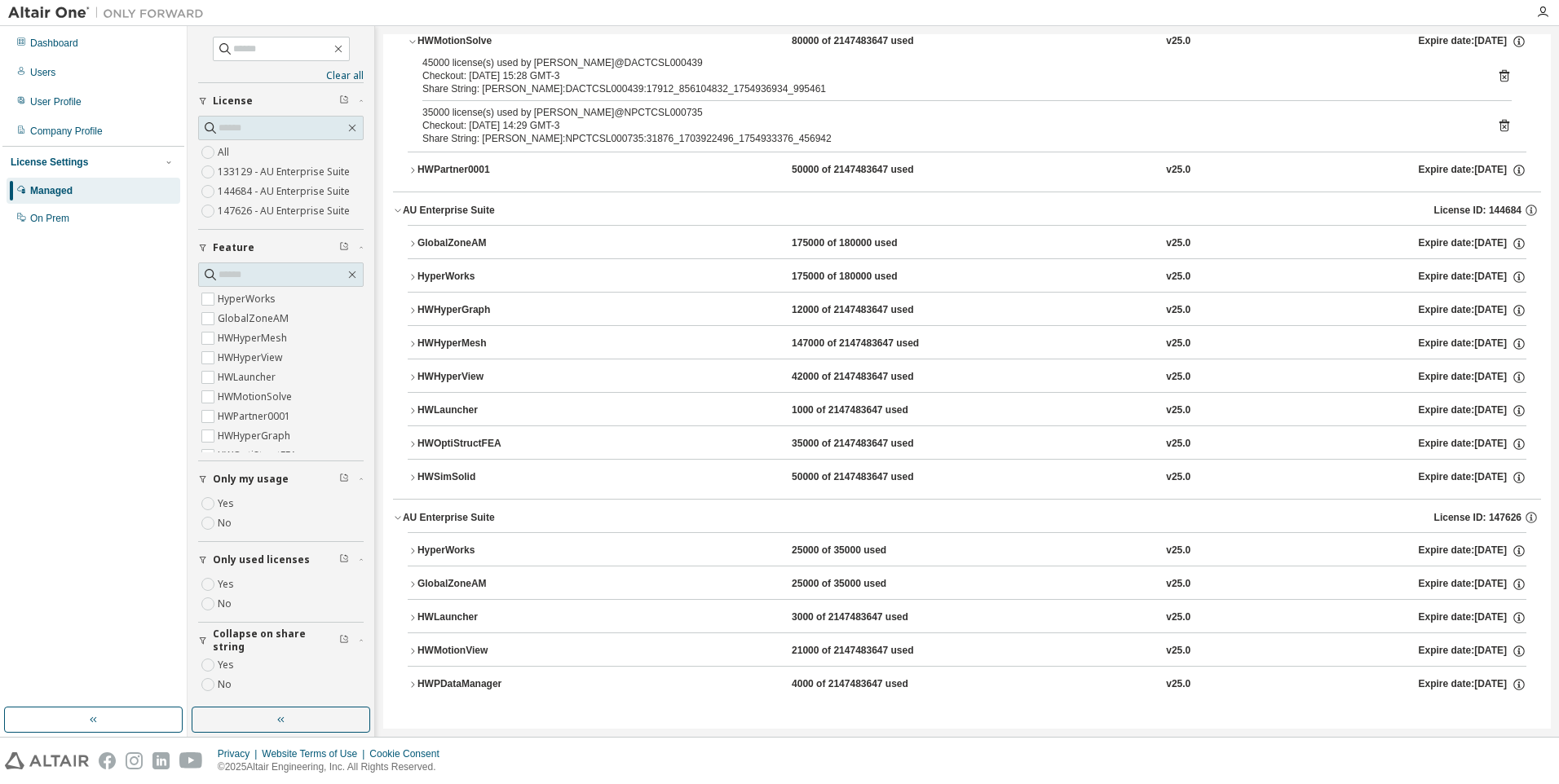
scroll to position [60, 0]
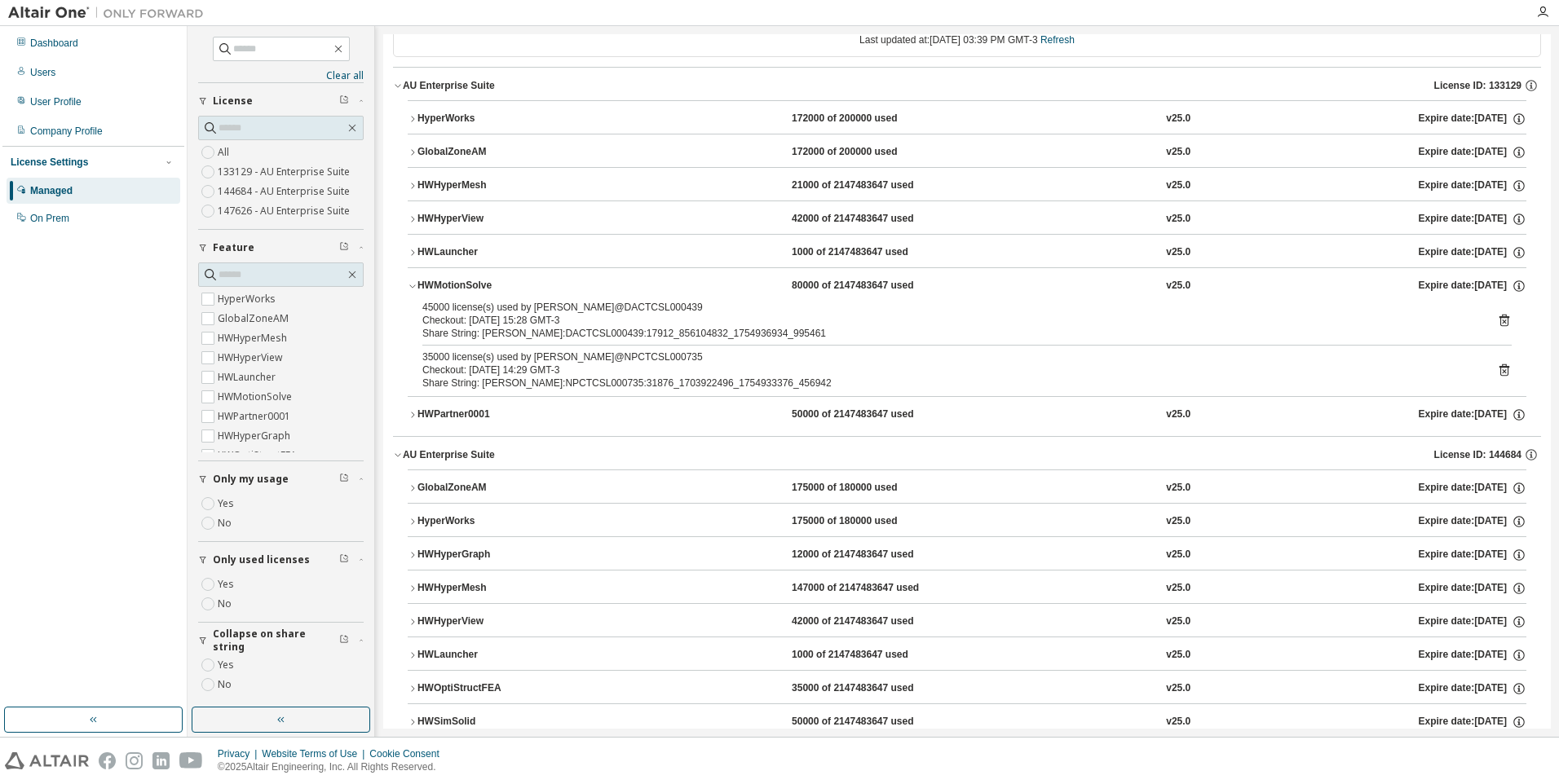
click at [458, 285] on div "HWMotionSolve" at bounding box center [491, 286] width 146 height 15
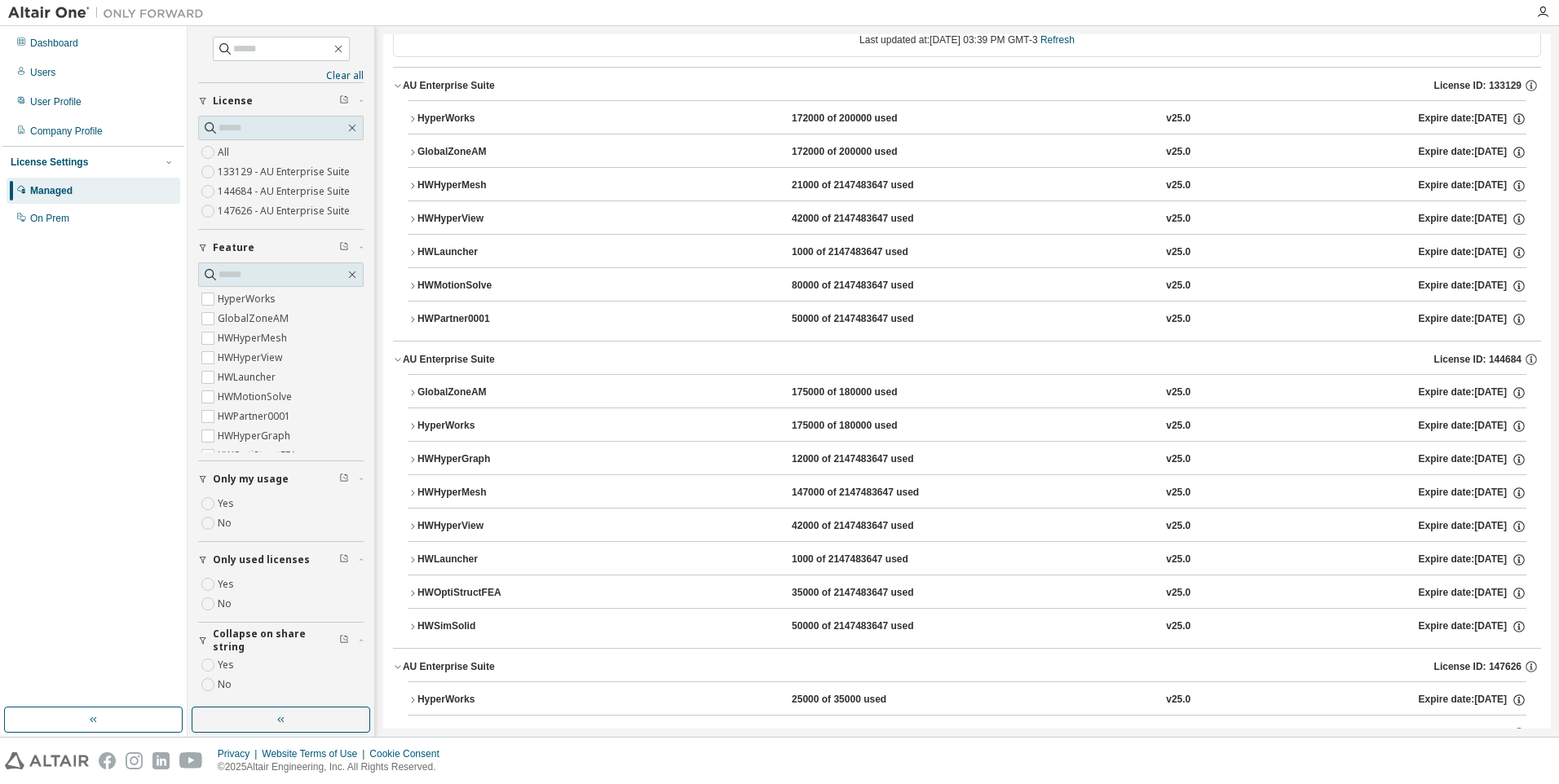
scroll to position [0, 0]
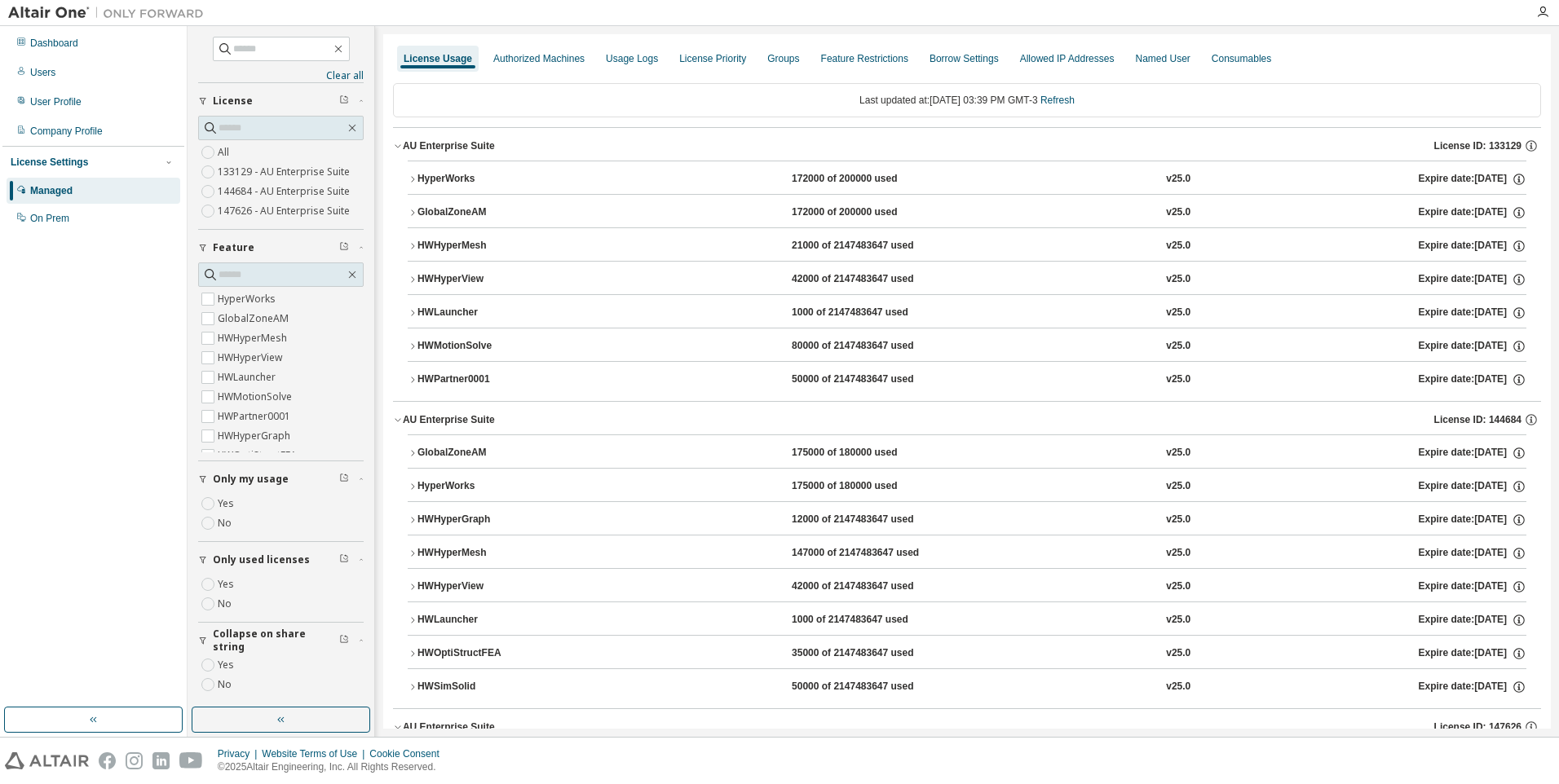
click at [448, 146] on div "AU Enterprise Suite" at bounding box center [448, 146] width 92 height 13
